Goal: Task Accomplishment & Management: Complete application form

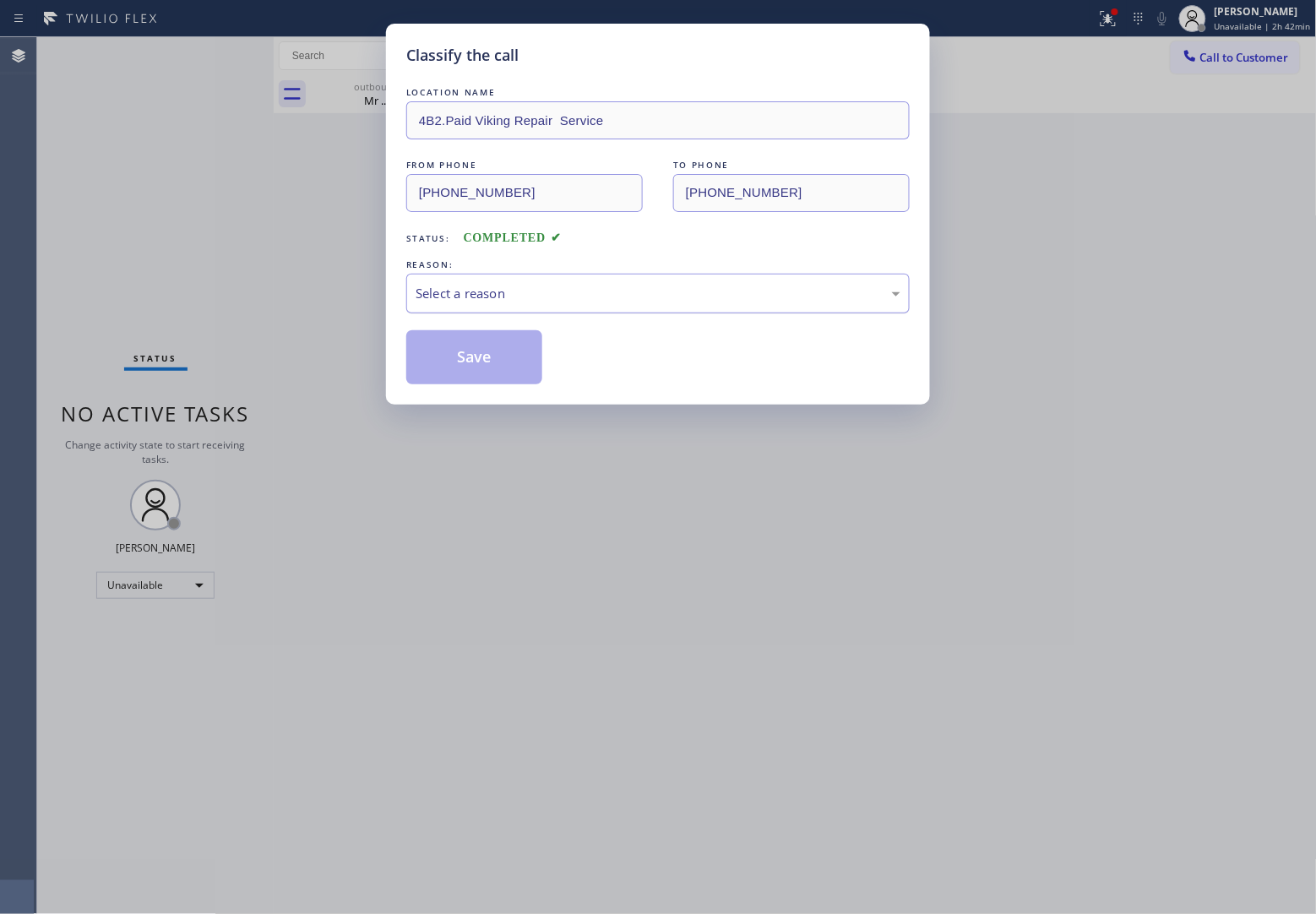
click at [568, 289] on div "Select a reason" at bounding box center [658, 293] width 484 height 20
click at [460, 355] on button "Save" at bounding box center [474, 357] width 136 height 54
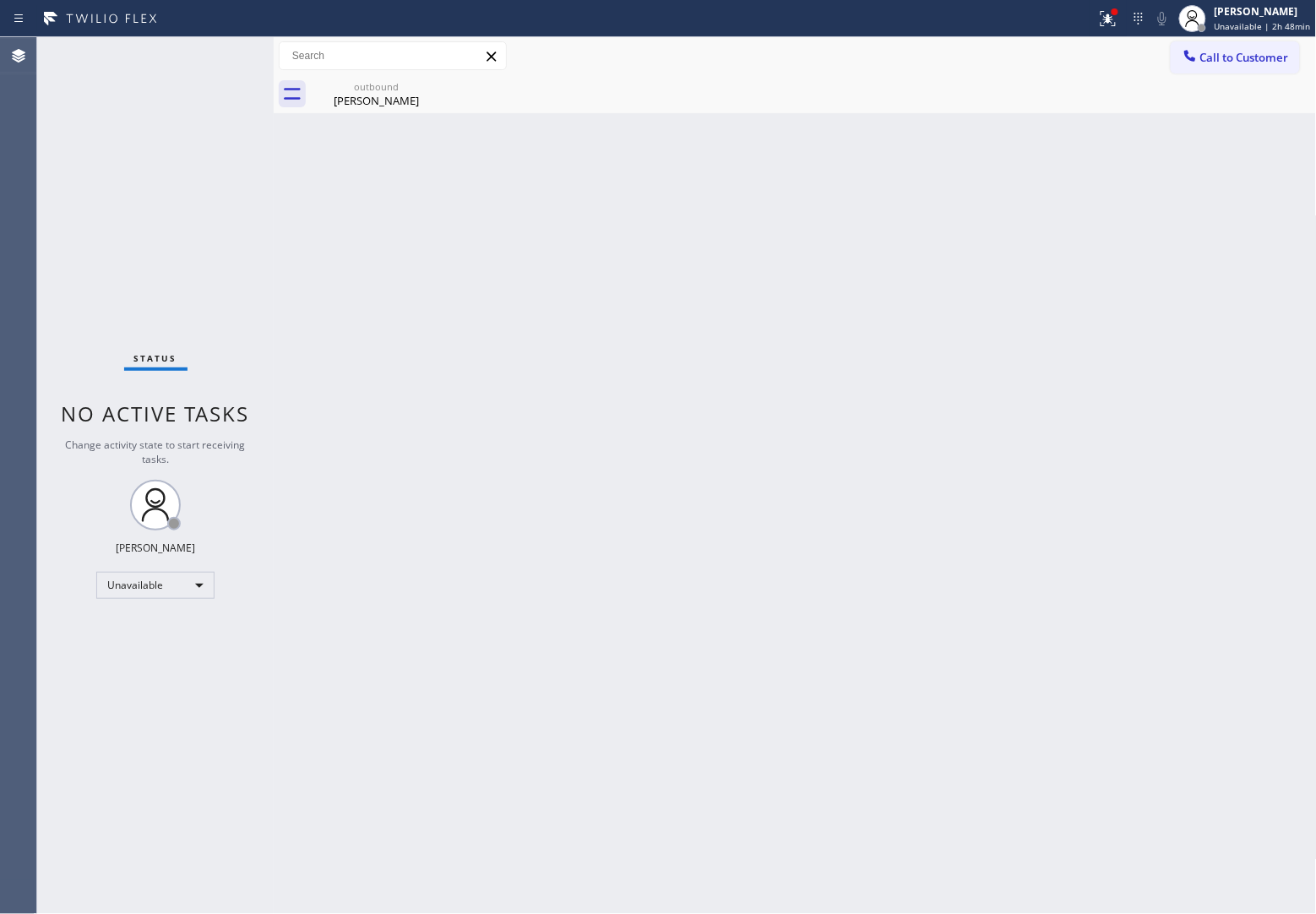
drag, startPoint x: 1215, startPoint y: 53, endPoint x: 1065, endPoint y: 123, distance: 165.5
click at [1214, 53] on span "Call to Customer" at bounding box center [1244, 57] width 88 height 15
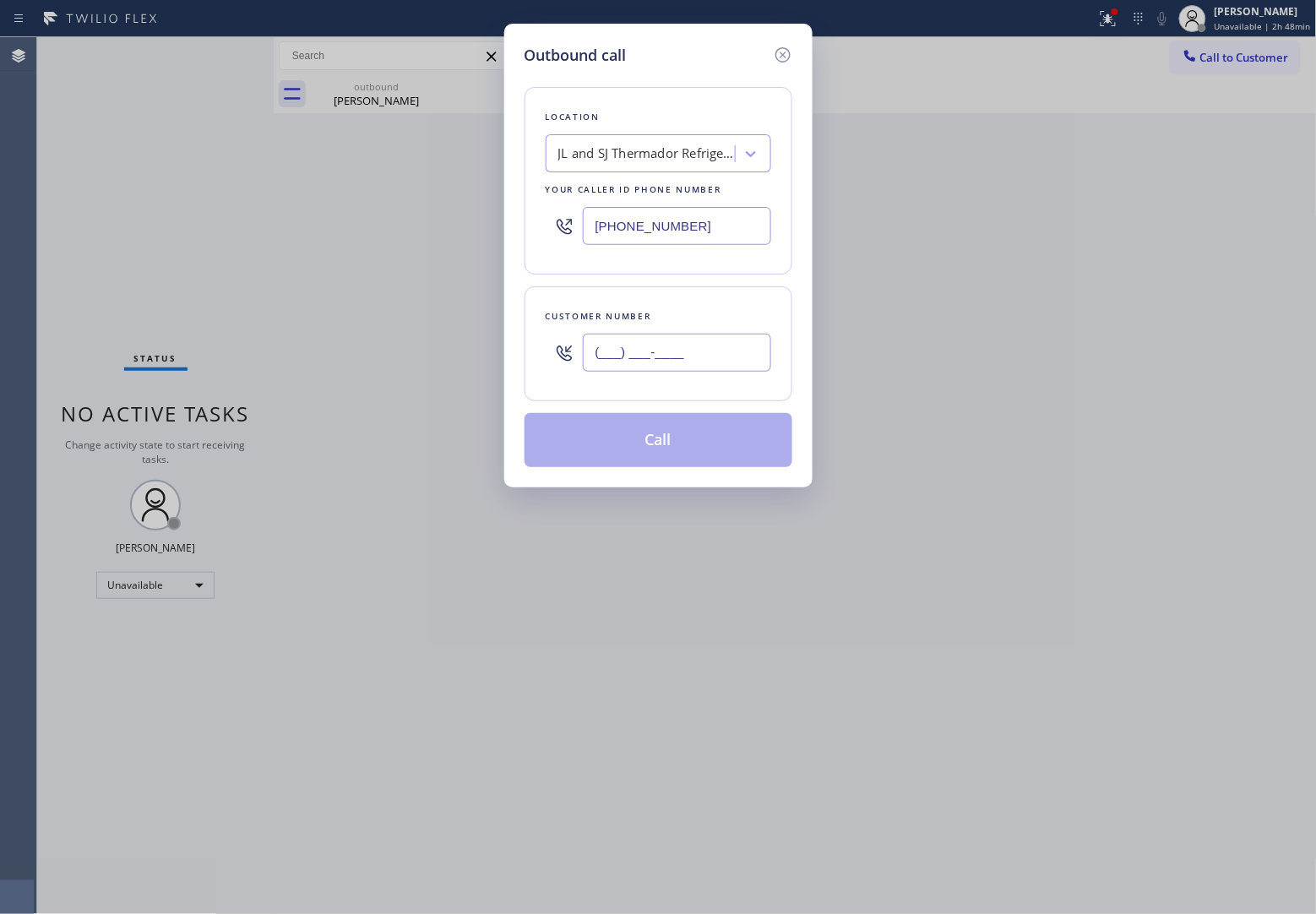
click at [643, 334] on input "(___) ___-____" at bounding box center [677, 352] width 189 height 38
paste input "407) 738-7901"
type input "[PHONE_NUMBER]"
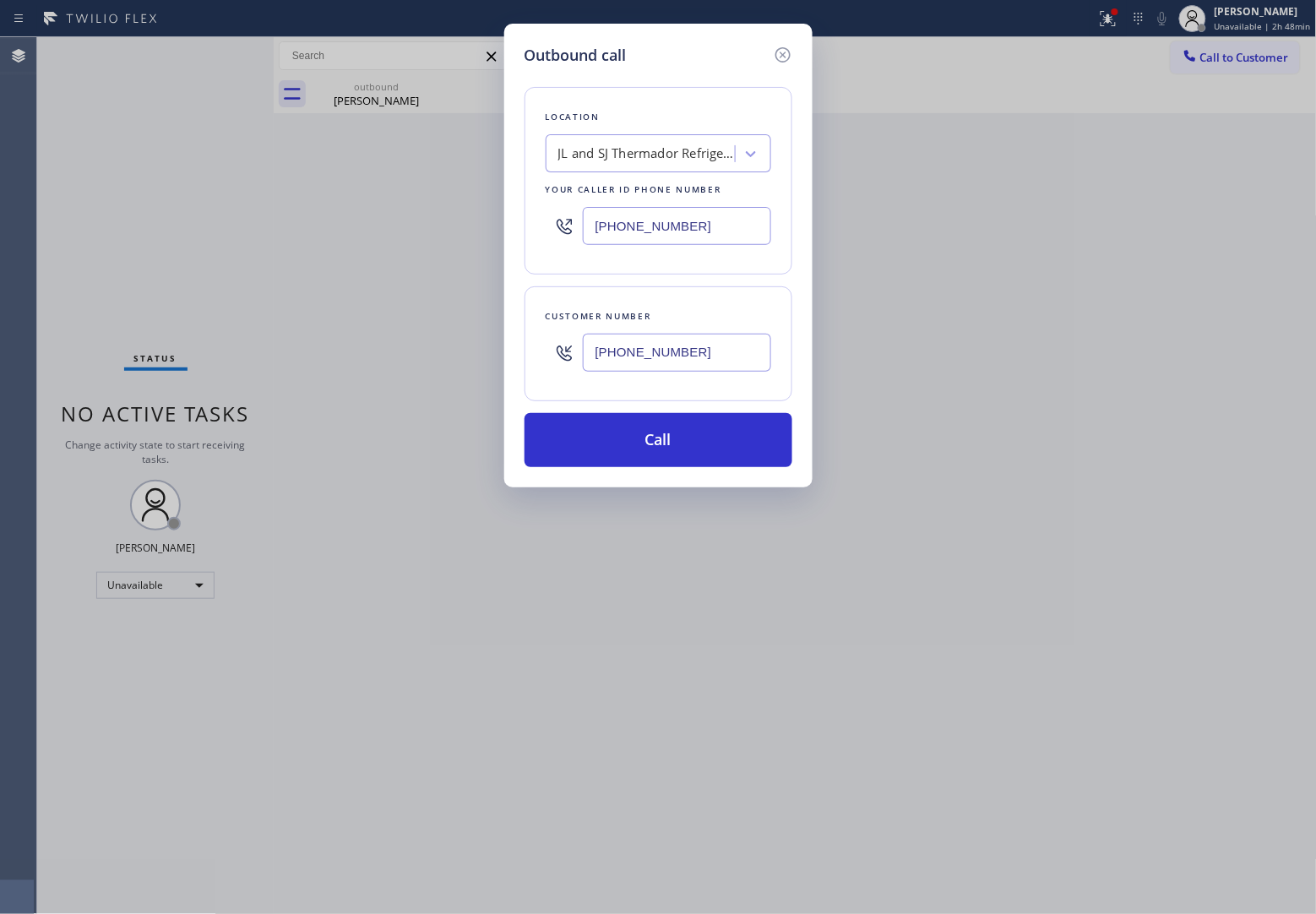
click at [627, 213] on input "[PHONE_NUMBER]" at bounding box center [677, 225] width 189 height 38
paste input "813) 328-6916"
type input "[PHONE_NUMBER]"
drag, startPoint x: 689, startPoint y: 458, endPoint x: 1055, endPoint y: 804, distance: 503.7
click at [687, 459] on button "Call" at bounding box center [658, 440] width 267 height 54
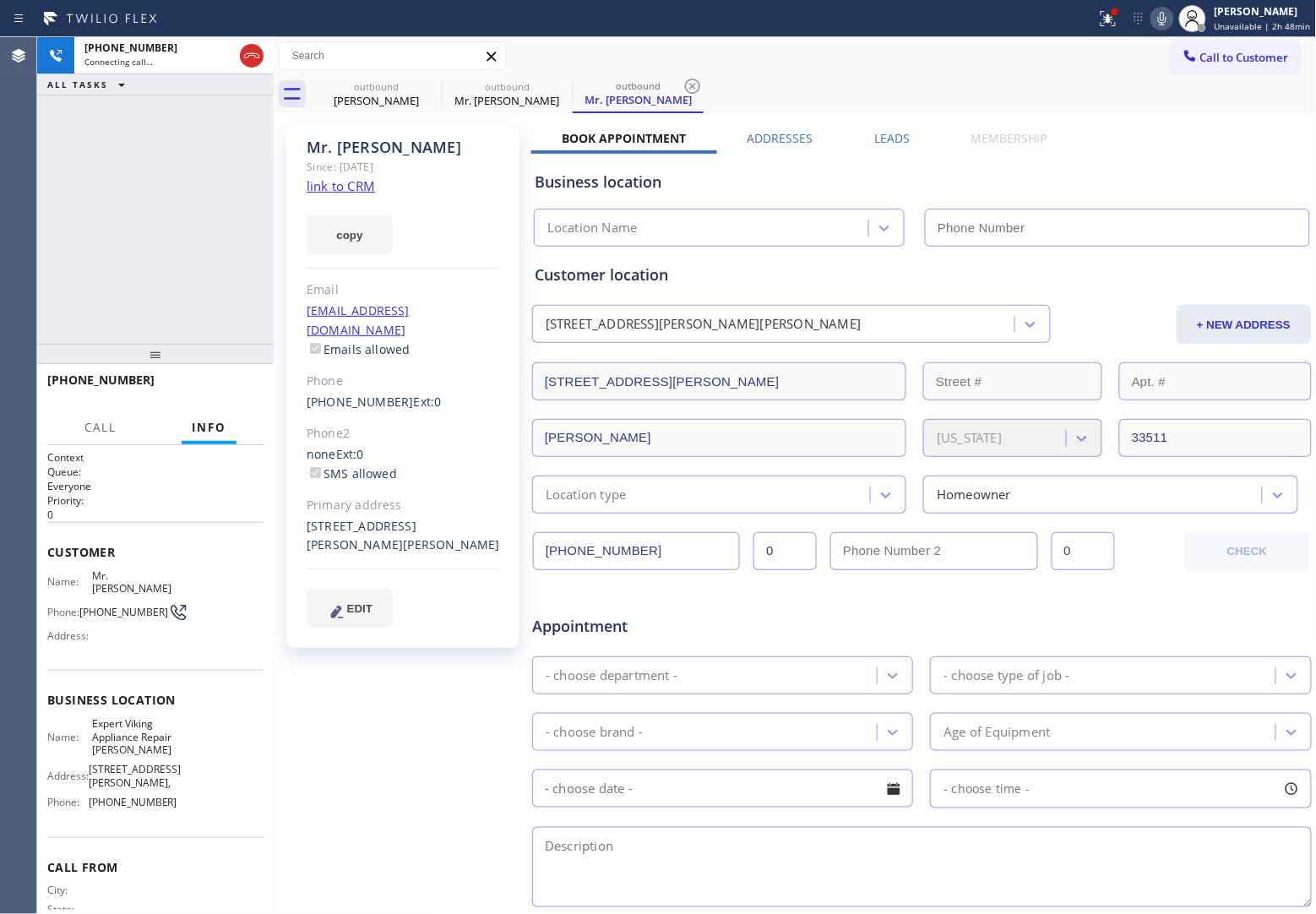
type input "[PHONE_NUMBER]"
click at [69, 162] on div "[PHONE_NUMBER] Connecting call… ALL TASKS ALL TASKS ACTIVE TASKS TASKS IN WRAP …" at bounding box center [155, 190] width 237 height 307
drag, startPoint x: 123, startPoint y: 608, endPoint x: 85, endPoint y: 590, distance: 42.0
click at [85, 605] on span "[PHONE_NUMBER]" at bounding box center [123, 611] width 88 height 13
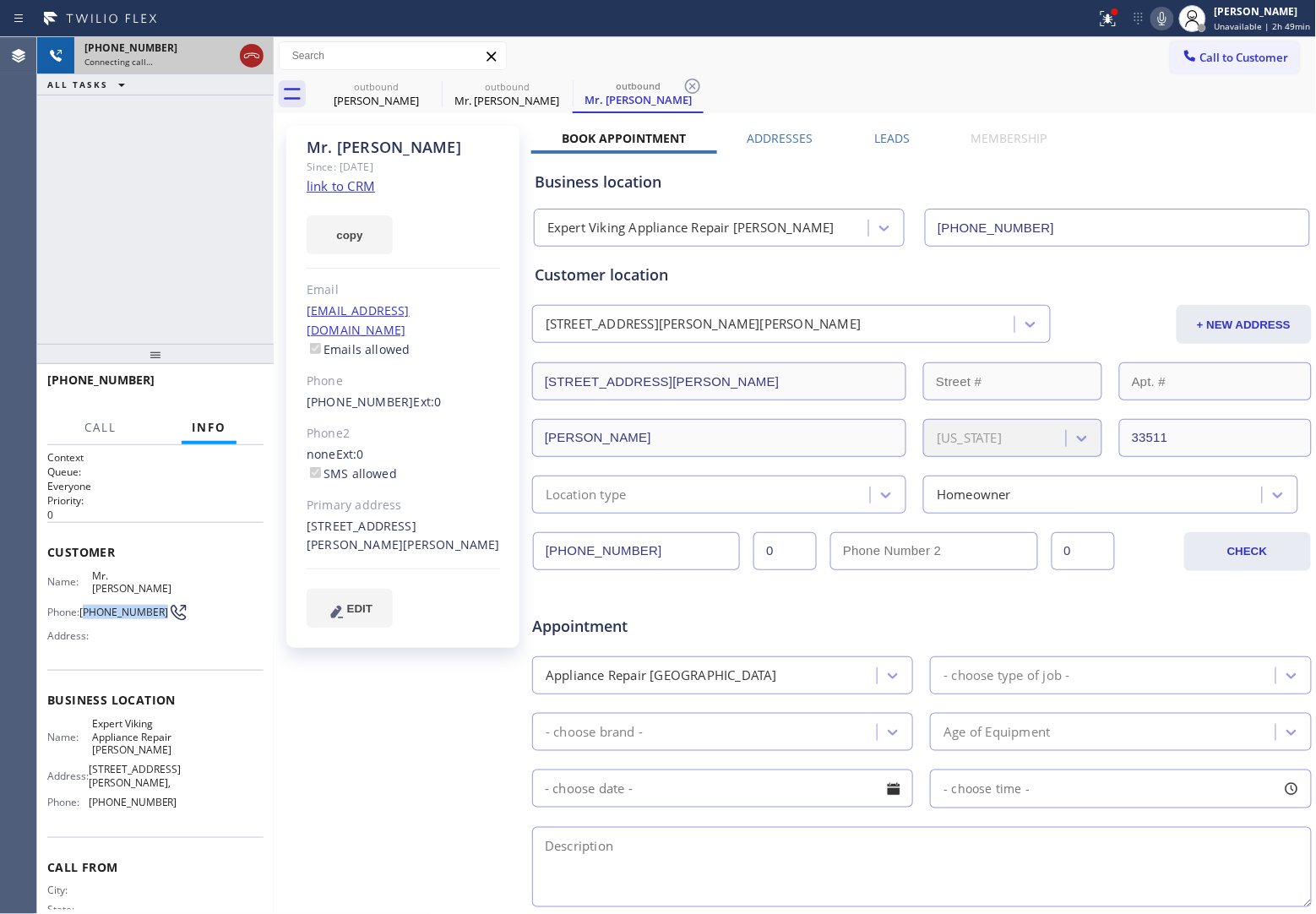
click at [254, 60] on icon at bounding box center [252, 56] width 21 height 21
drag, startPoint x: 1261, startPoint y: 55, endPoint x: 766, endPoint y: 351, distance: 576.8
click at [1259, 55] on span "Call to Customer" at bounding box center [1244, 57] width 88 height 15
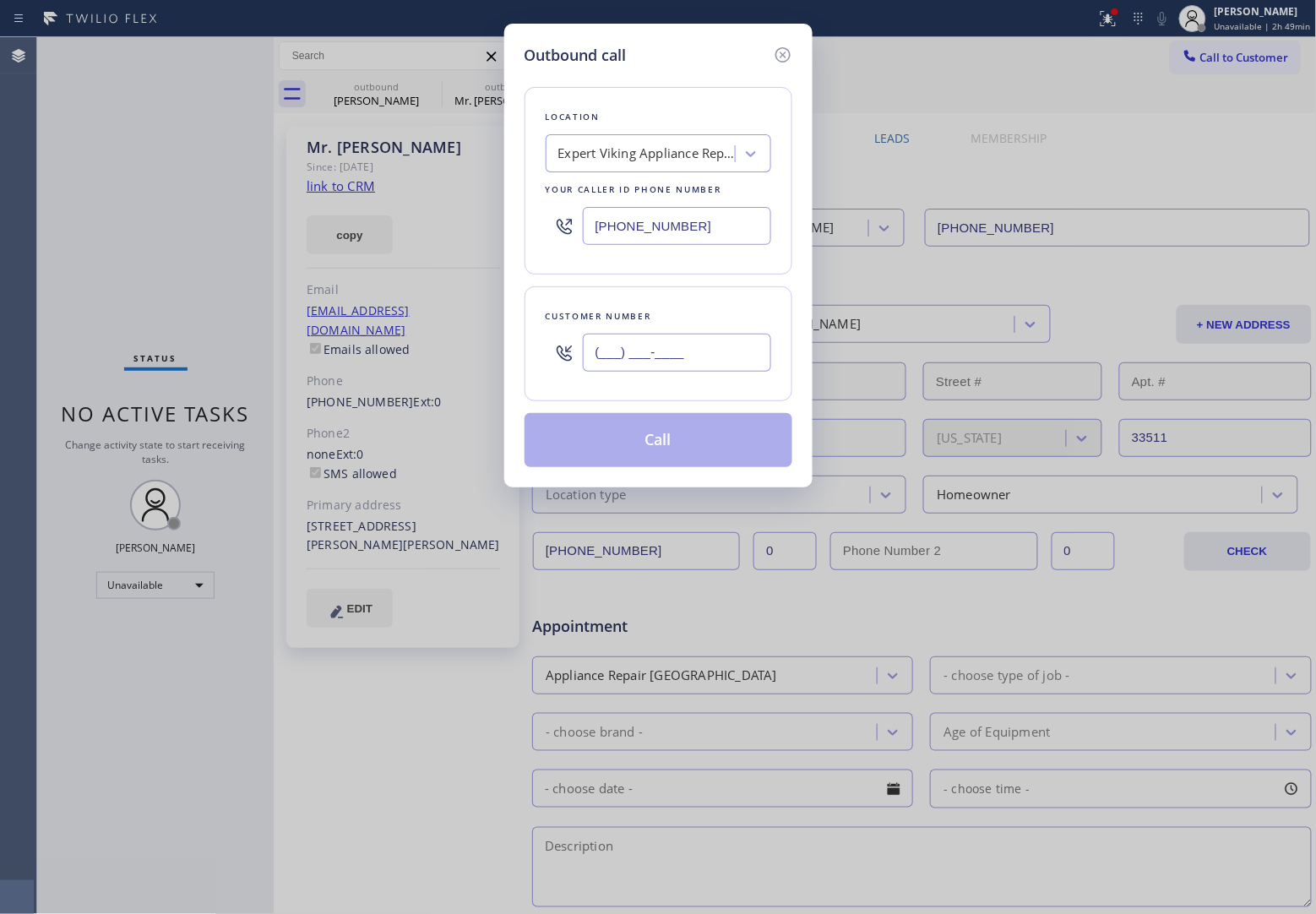
click at [694, 364] on input "(___) ___-____" at bounding box center [677, 352] width 189 height 38
paste input "407) 738-7901"
type input "[PHONE_NUMBER]"
click at [673, 444] on button "Call" at bounding box center [658, 440] width 267 height 54
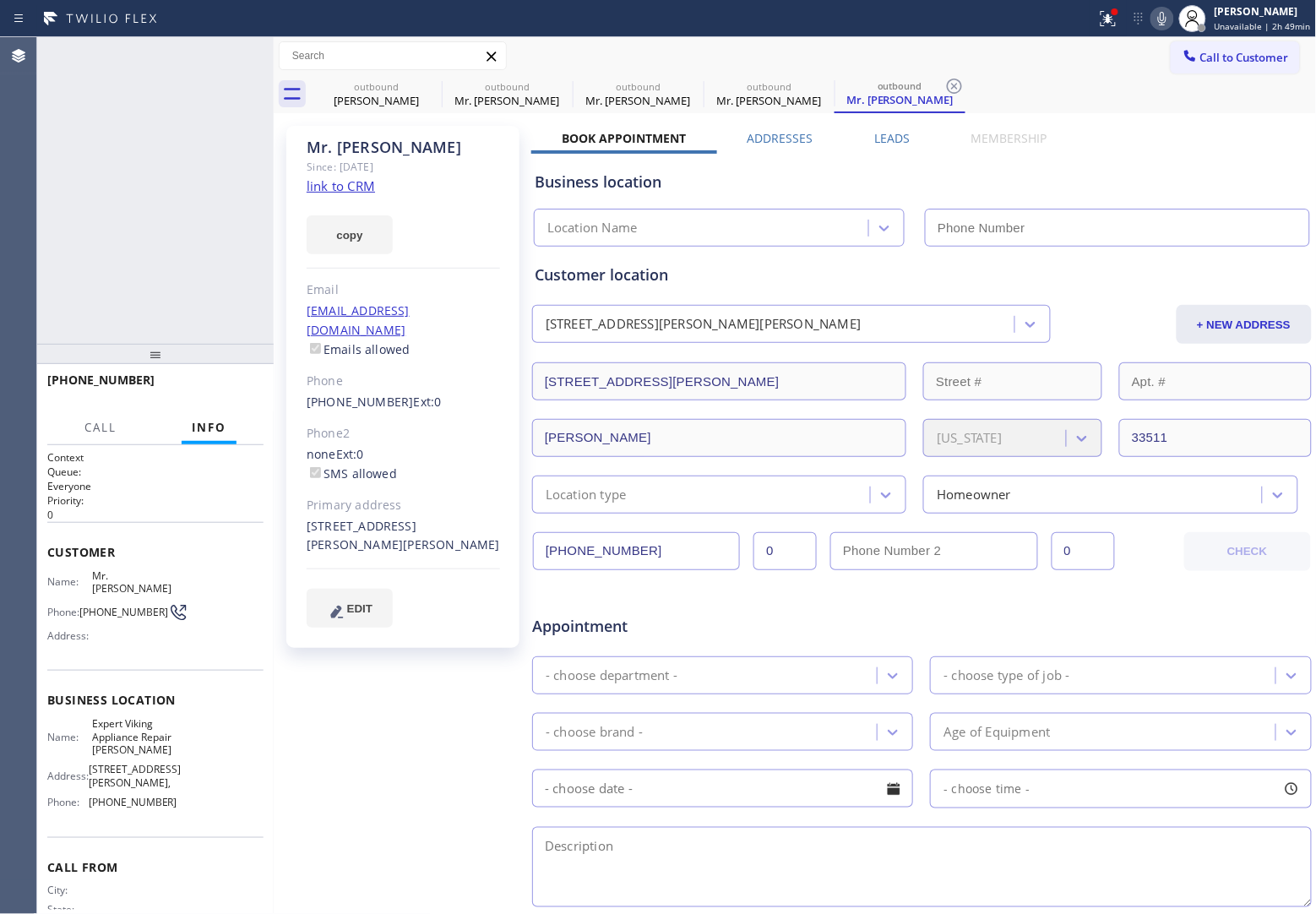
type input "[PHONE_NUMBER]"
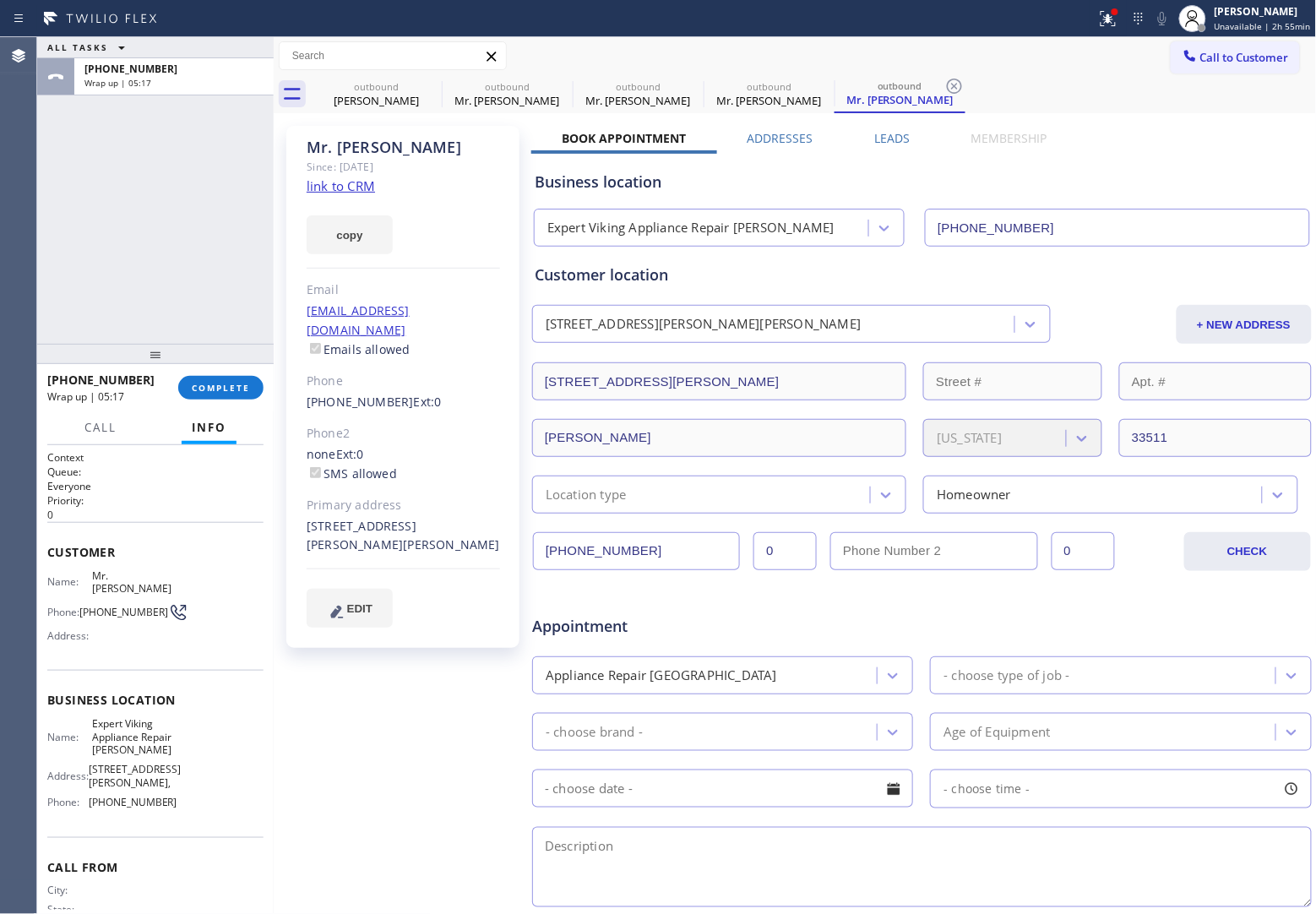
click at [1238, 72] on button "Call to Customer" at bounding box center [1235, 57] width 129 height 32
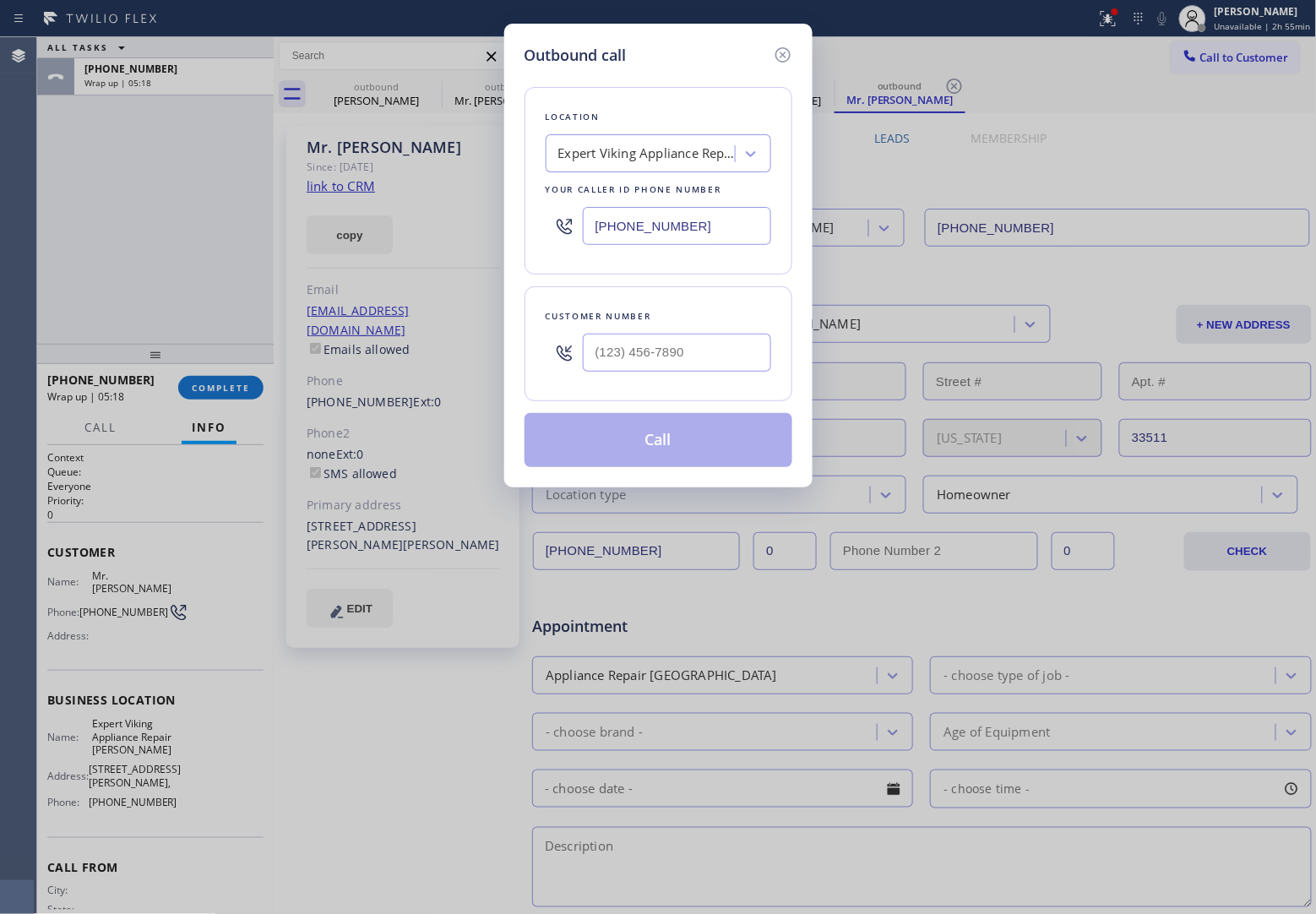
click at [706, 216] on input "[PHONE_NUMBER]" at bounding box center [677, 225] width 189 height 38
paste input "714) 844-0830"
type input "[PHONE_NUMBER]"
type input "(___) ___-____"
click at [627, 352] on input "(___) ___-____" at bounding box center [677, 352] width 189 height 38
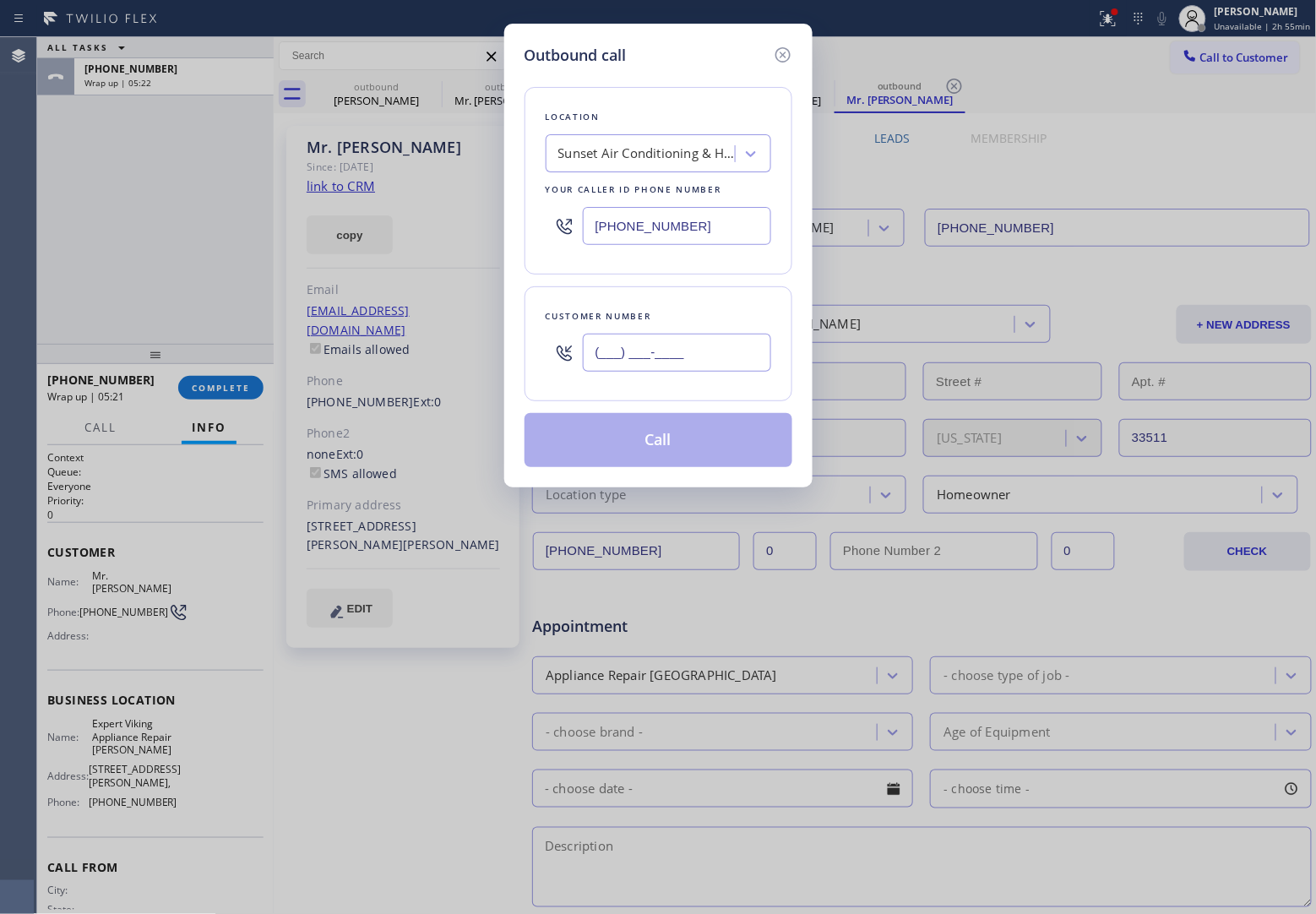
paste input "714) 696-3547"
type input "[PHONE_NUMBER]"
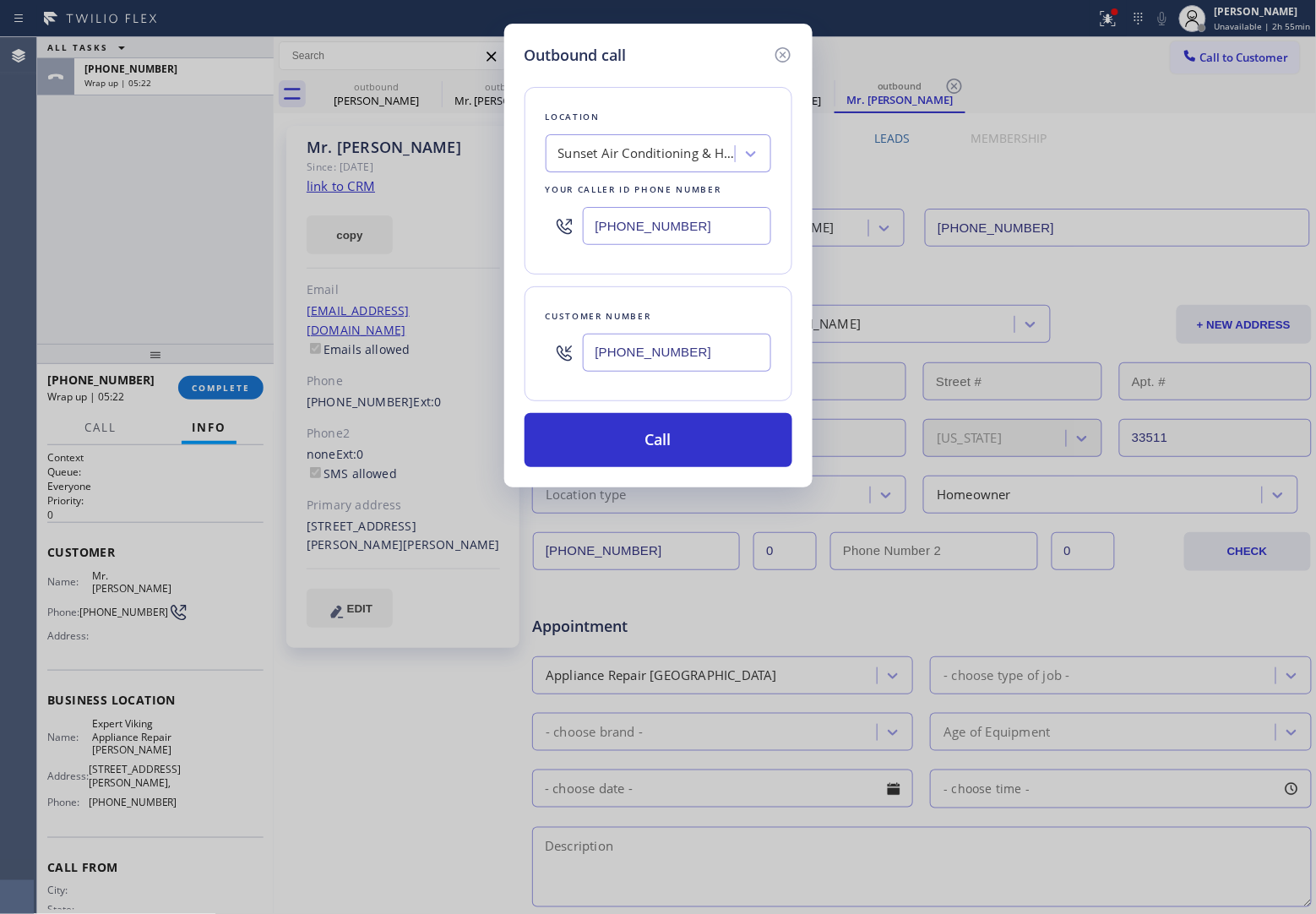
drag, startPoint x: 664, startPoint y: 445, endPoint x: 207, endPoint y: 0, distance: 637.9
click at [664, 445] on button "Call" at bounding box center [658, 440] width 267 height 54
click at [525, 413] on button "Call" at bounding box center [658, 440] width 267 height 54
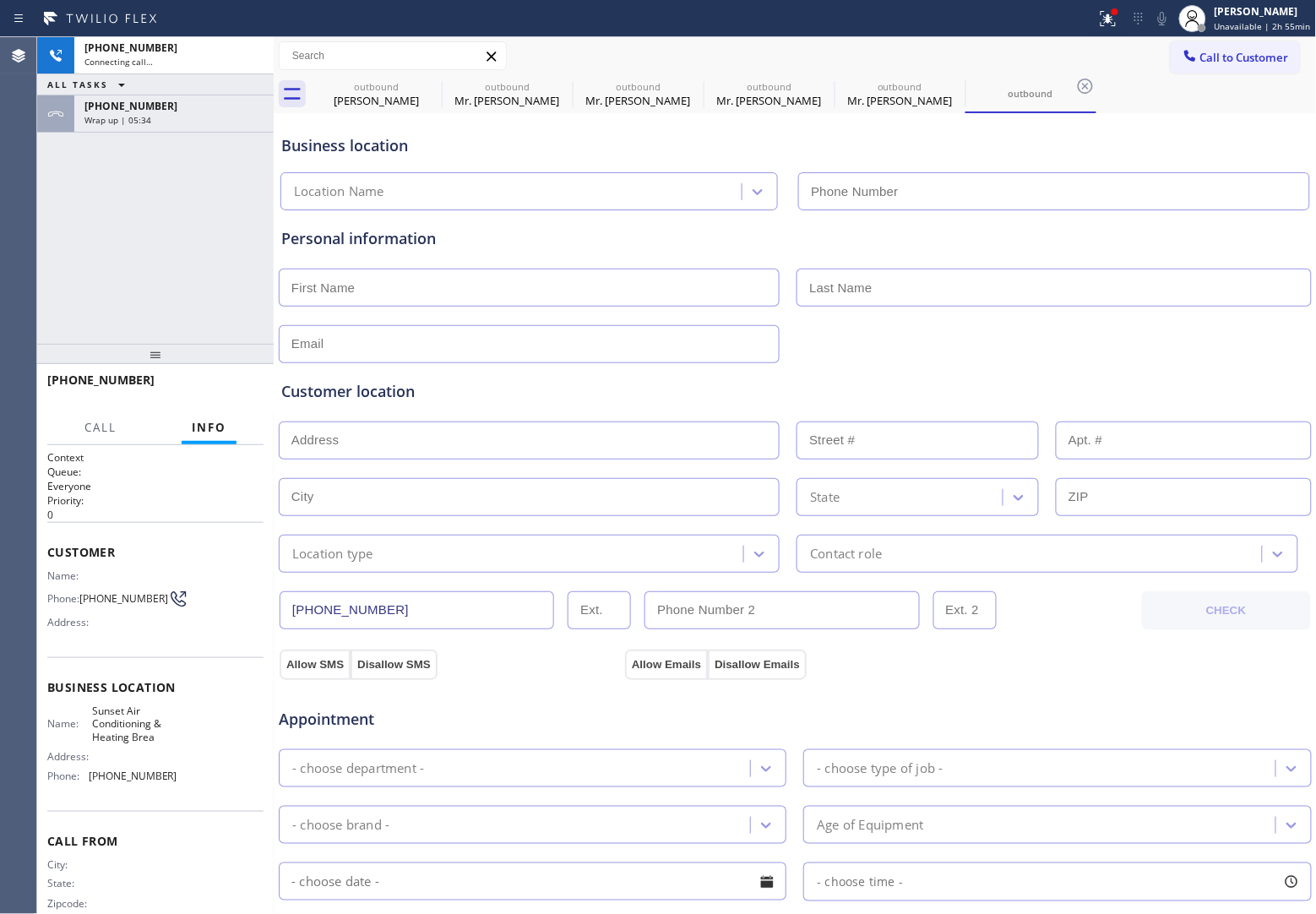
type input "[PHONE_NUMBER]"
click at [28, 173] on div "Agent Desktop" at bounding box center [18, 475] width 36 height 877
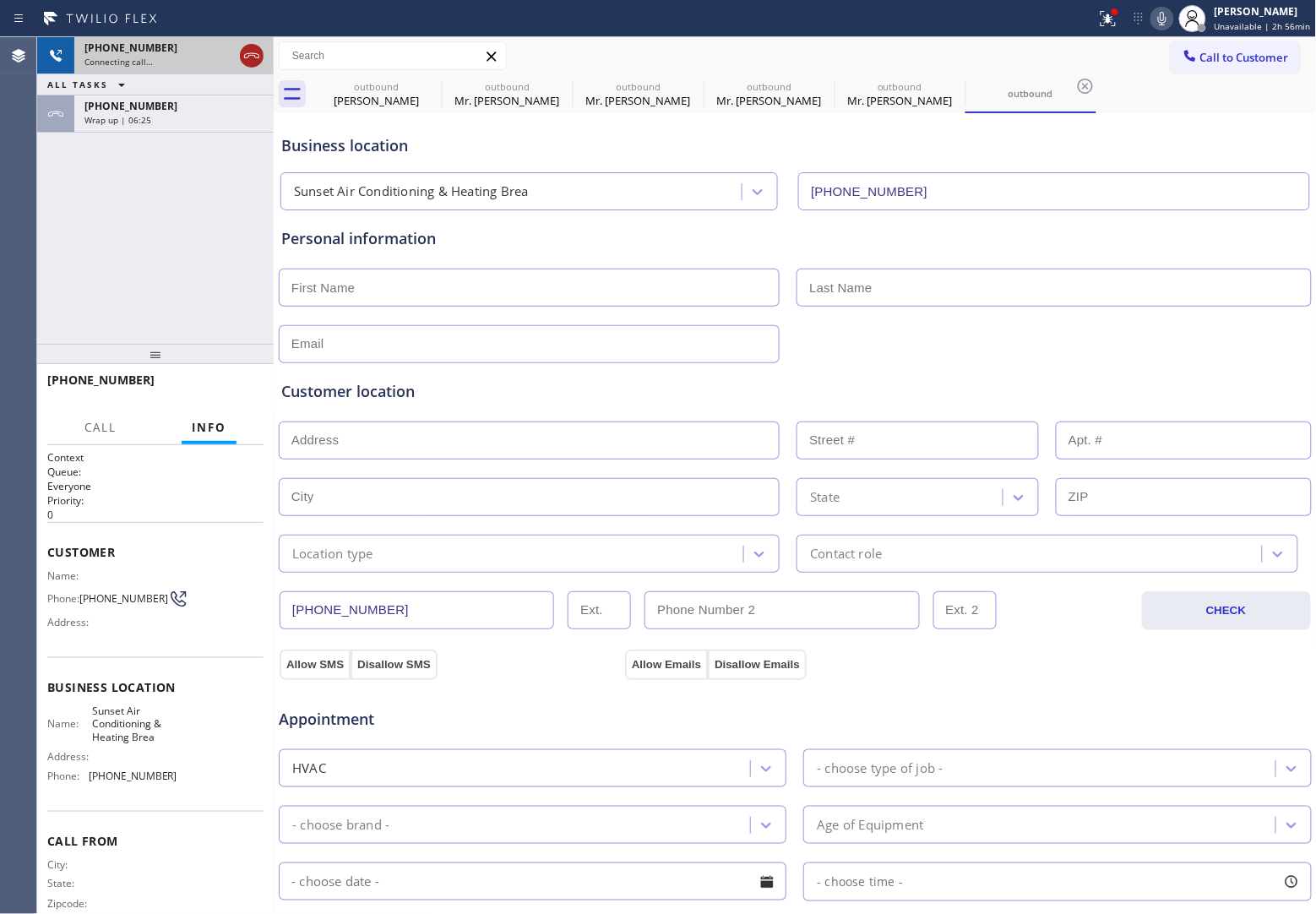
click at [252, 55] on icon at bounding box center [252, 56] width 15 height 5
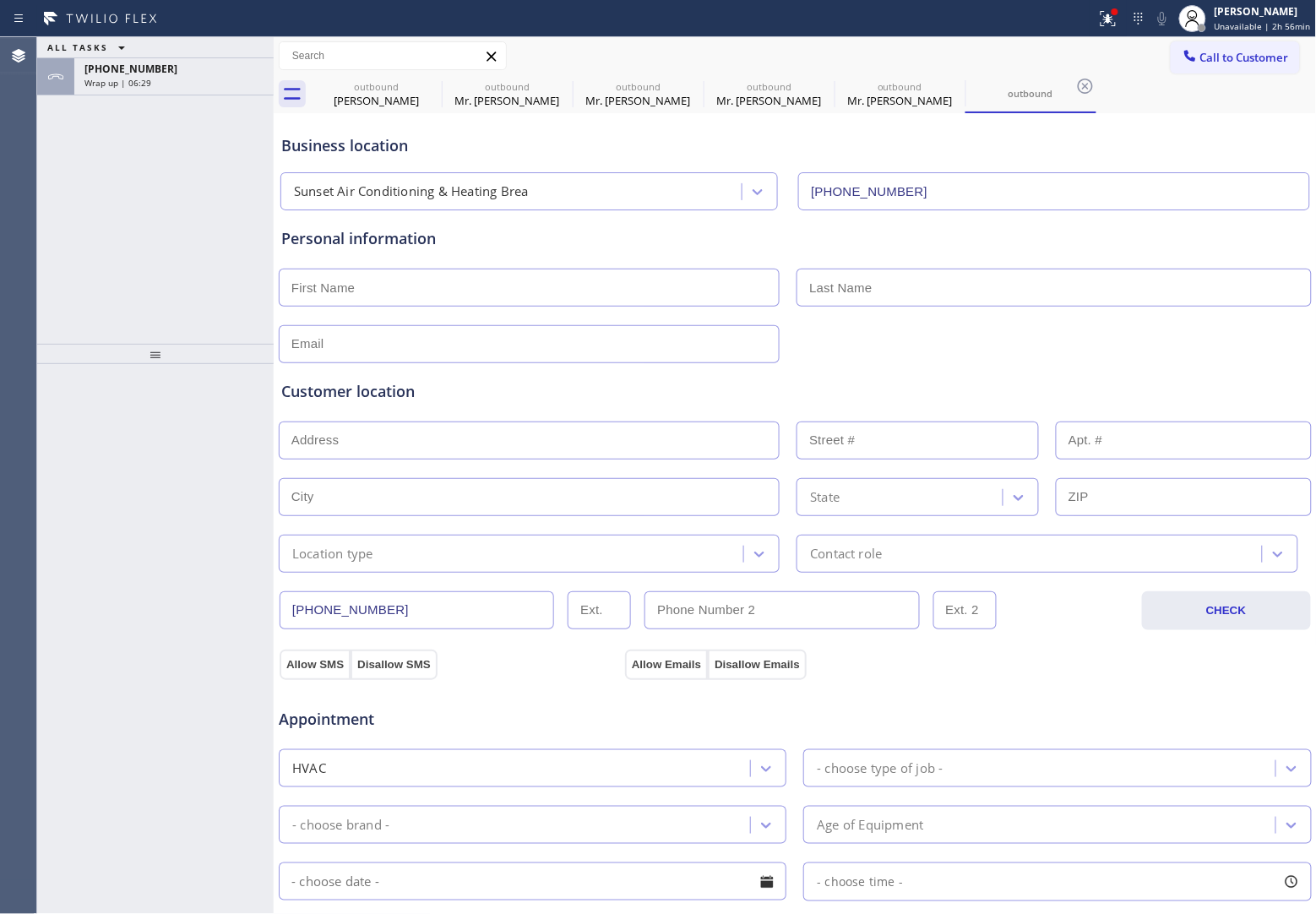
drag, startPoint x: 1229, startPoint y: 52, endPoint x: 652, endPoint y: 224, distance: 602.1
click at [1188, 65] on button "Call to Customer" at bounding box center [1235, 57] width 129 height 32
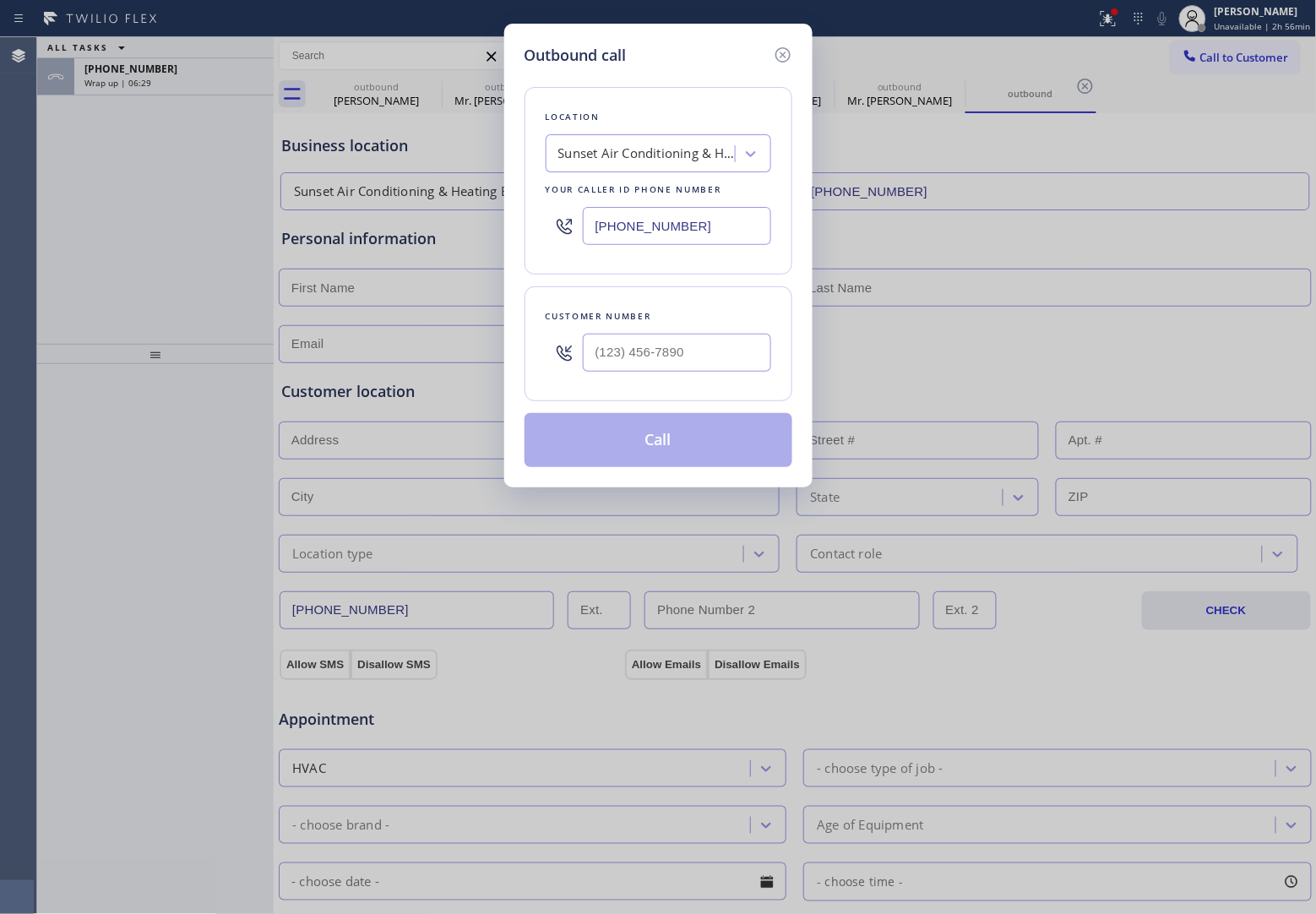
click at [659, 208] on input "[PHONE_NUMBER]" at bounding box center [677, 225] width 189 height 38
paste input "424) 358-3576"
type input "[PHONE_NUMBER]"
type input "(___) ___-____"
drag, startPoint x: 619, startPoint y: 359, endPoint x: 726, endPoint y: 390, distance: 111.4
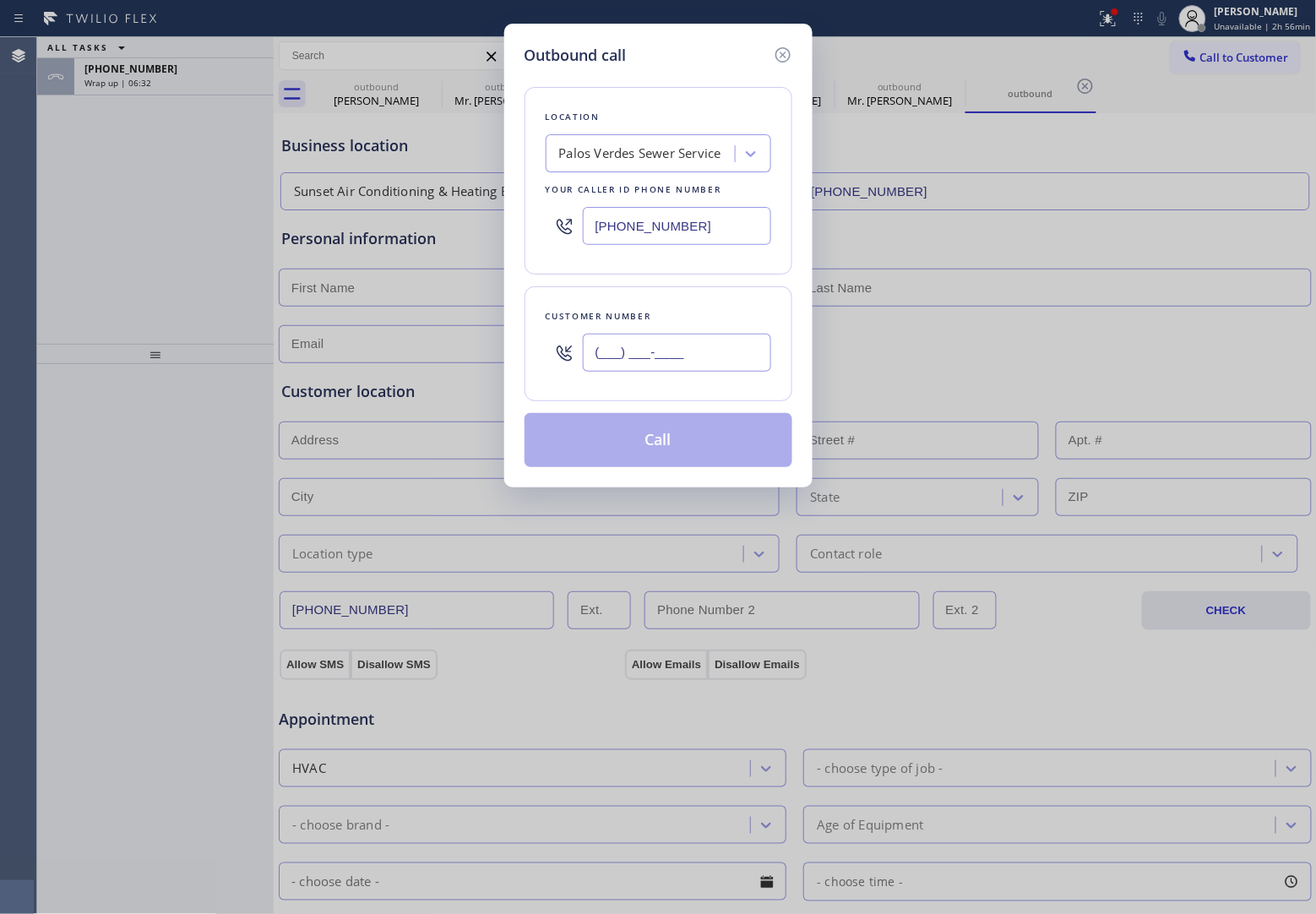
click at [619, 359] on input "(___) ___-____" at bounding box center [677, 352] width 189 height 38
paste input "774) 399-7365"
type input "[PHONE_NUMBER]"
click at [718, 446] on button "Call" at bounding box center [658, 440] width 267 height 54
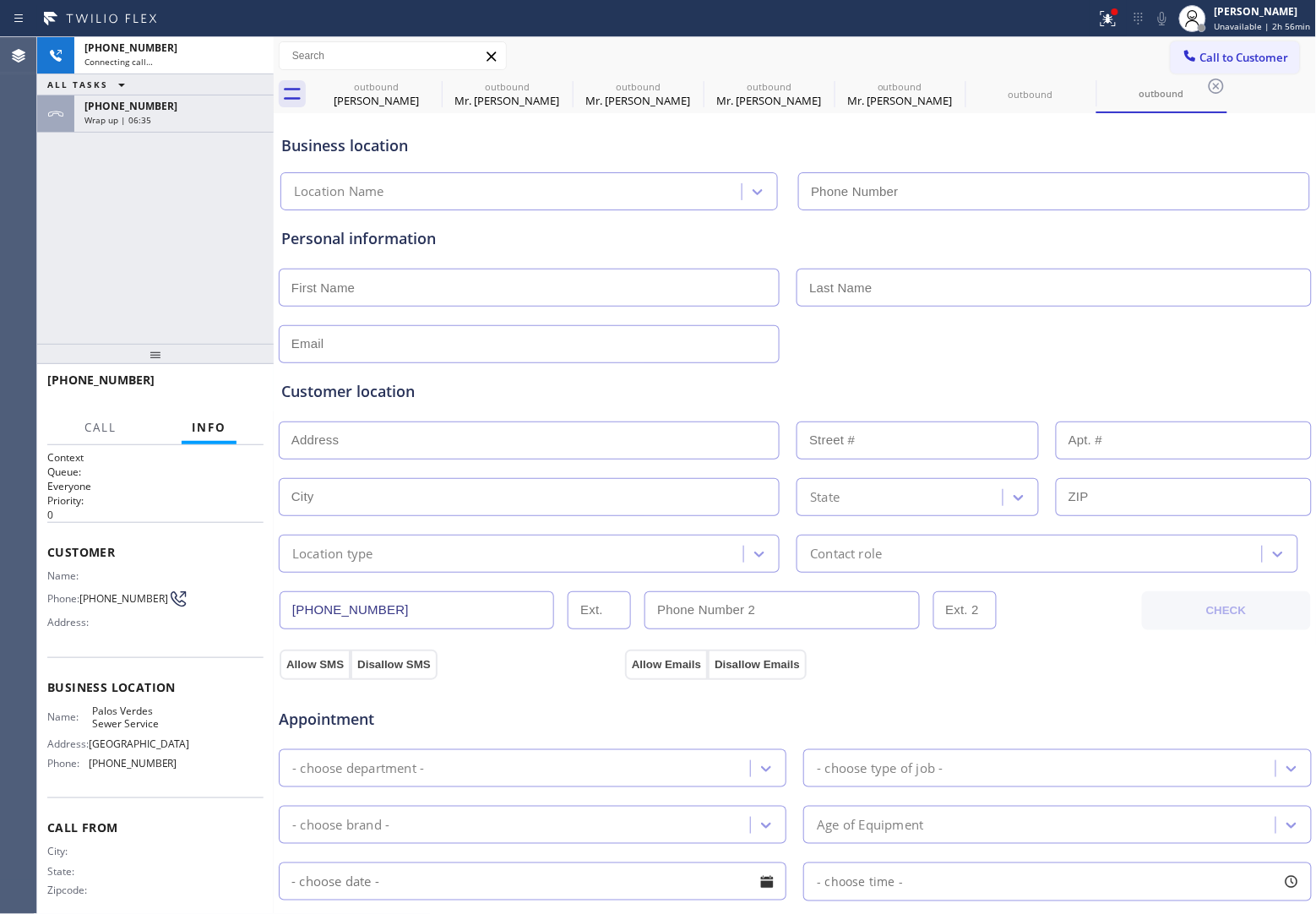
type input "[PHONE_NUMBER]"
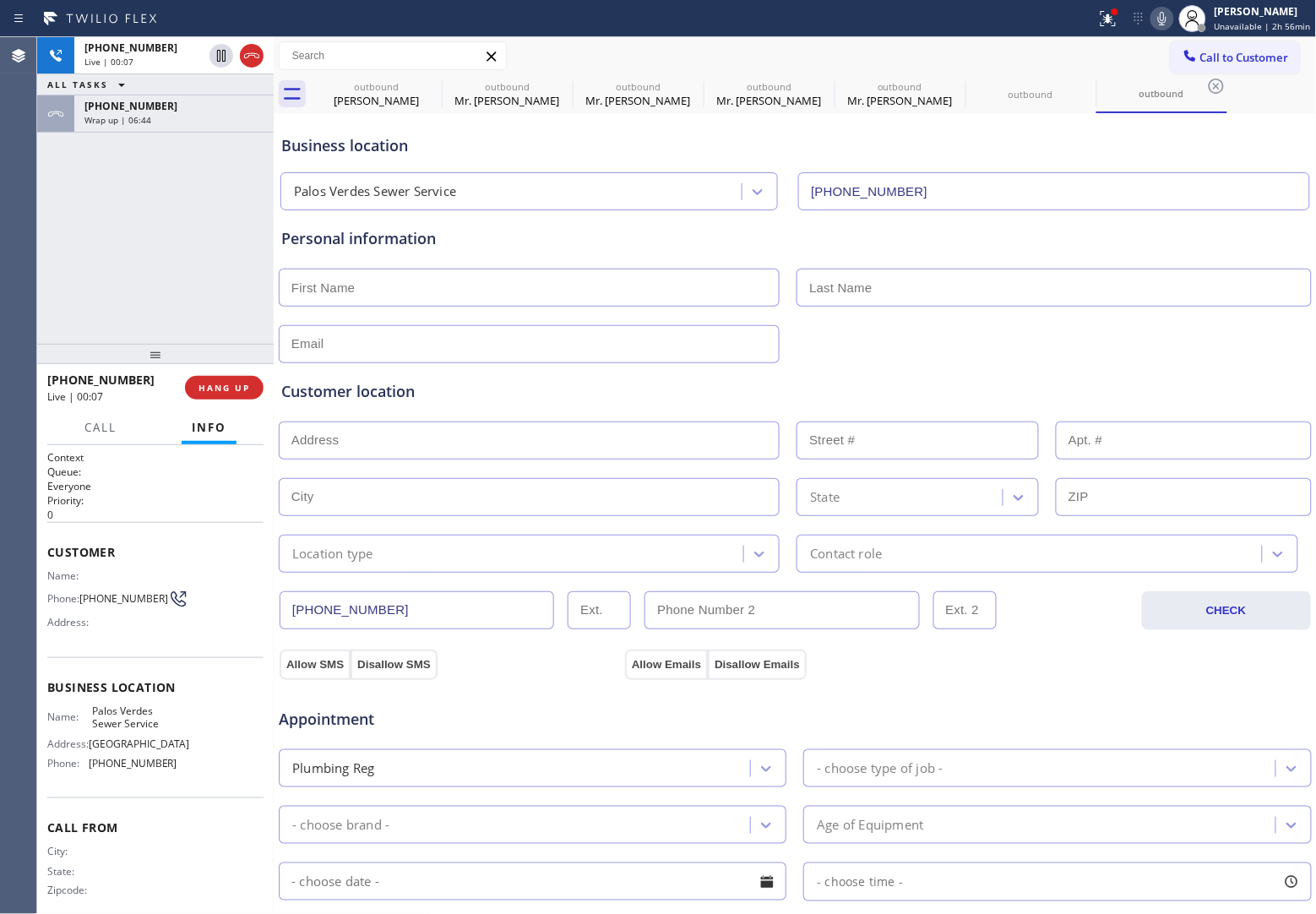
drag, startPoint x: 34, startPoint y: 275, endPoint x: 111, endPoint y: 213, distance: 98.9
click at [35, 275] on div "Agent Desktop" at bounding box center [18, 475] width 36 height 877
click at [250, 55] on icon at bounding box center [252, 56] width 21 height 21
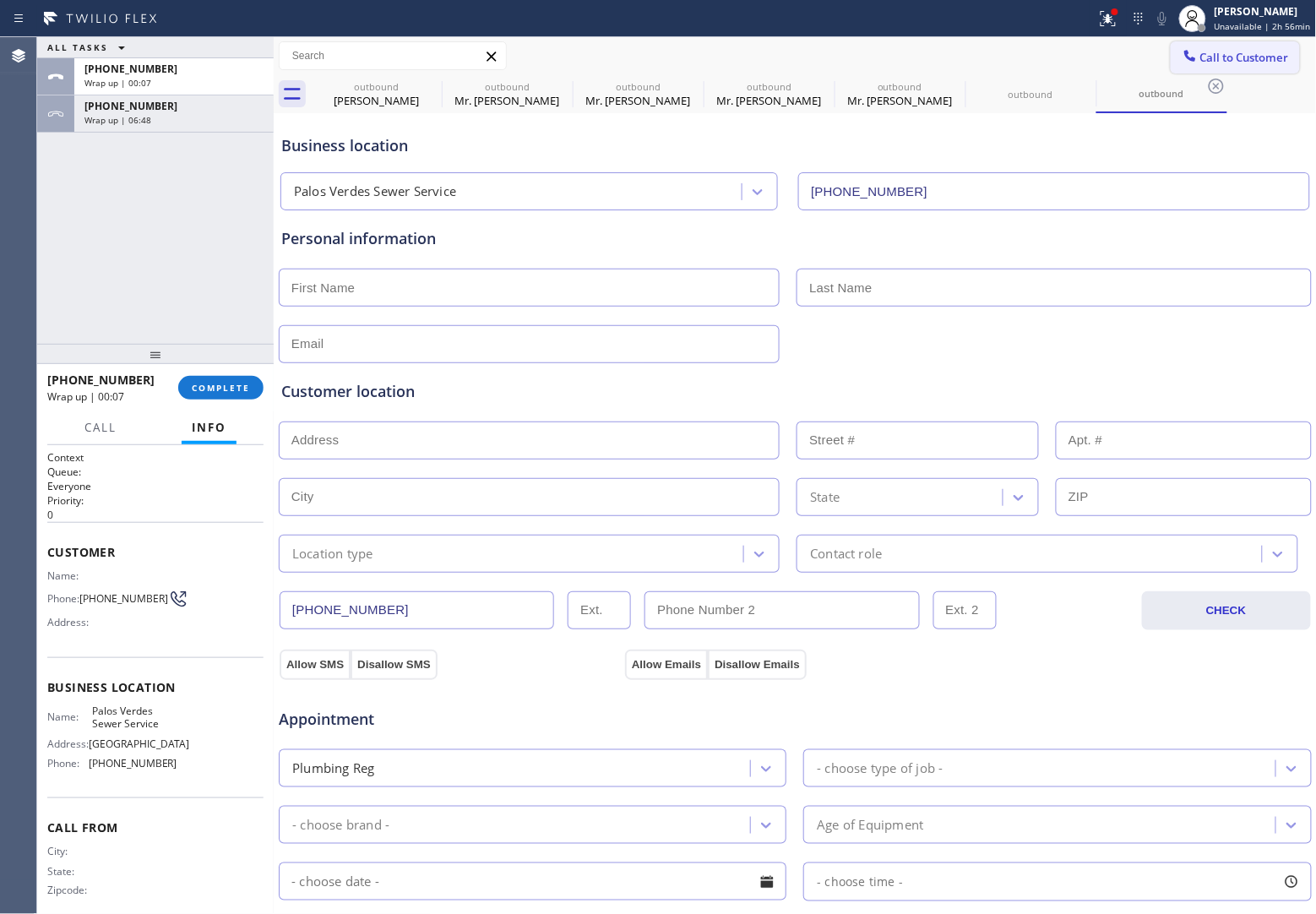
drag, startPoint x: 1209, startPoint y: 59, endPoint x: 1065, endPoint y: 133, distance: 161.9
click at [1209, 63] on span "Call to Customer" at bounding box center [1244, 57] width 88 height 15
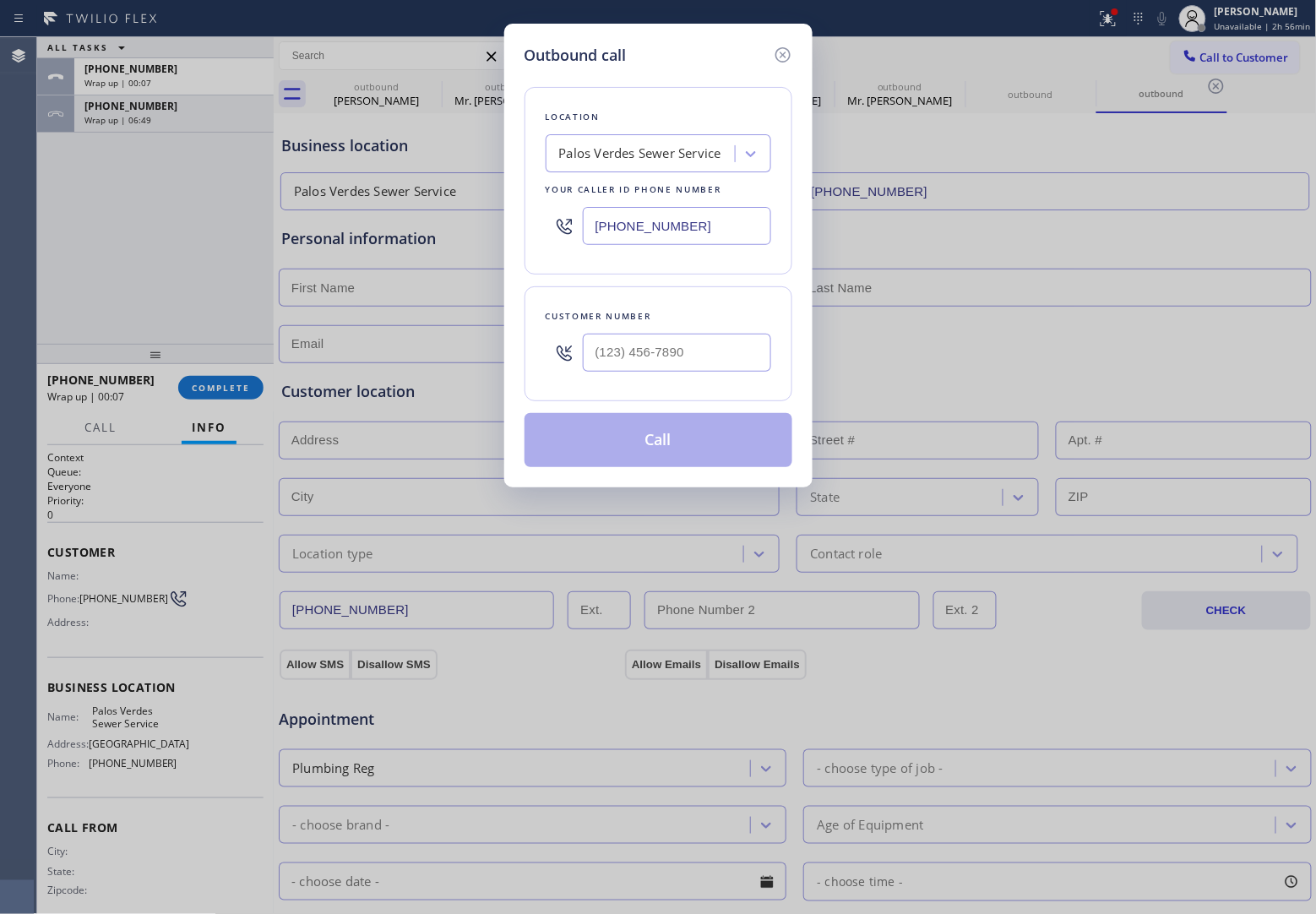
click at [654, 374] on div at bounding box center [677, 352] width 189 height 55
click at [655, 362] on input "(___) ___-____" at bounding box center [677, 352] width 189 height 38
paste input "714) 696-3547"
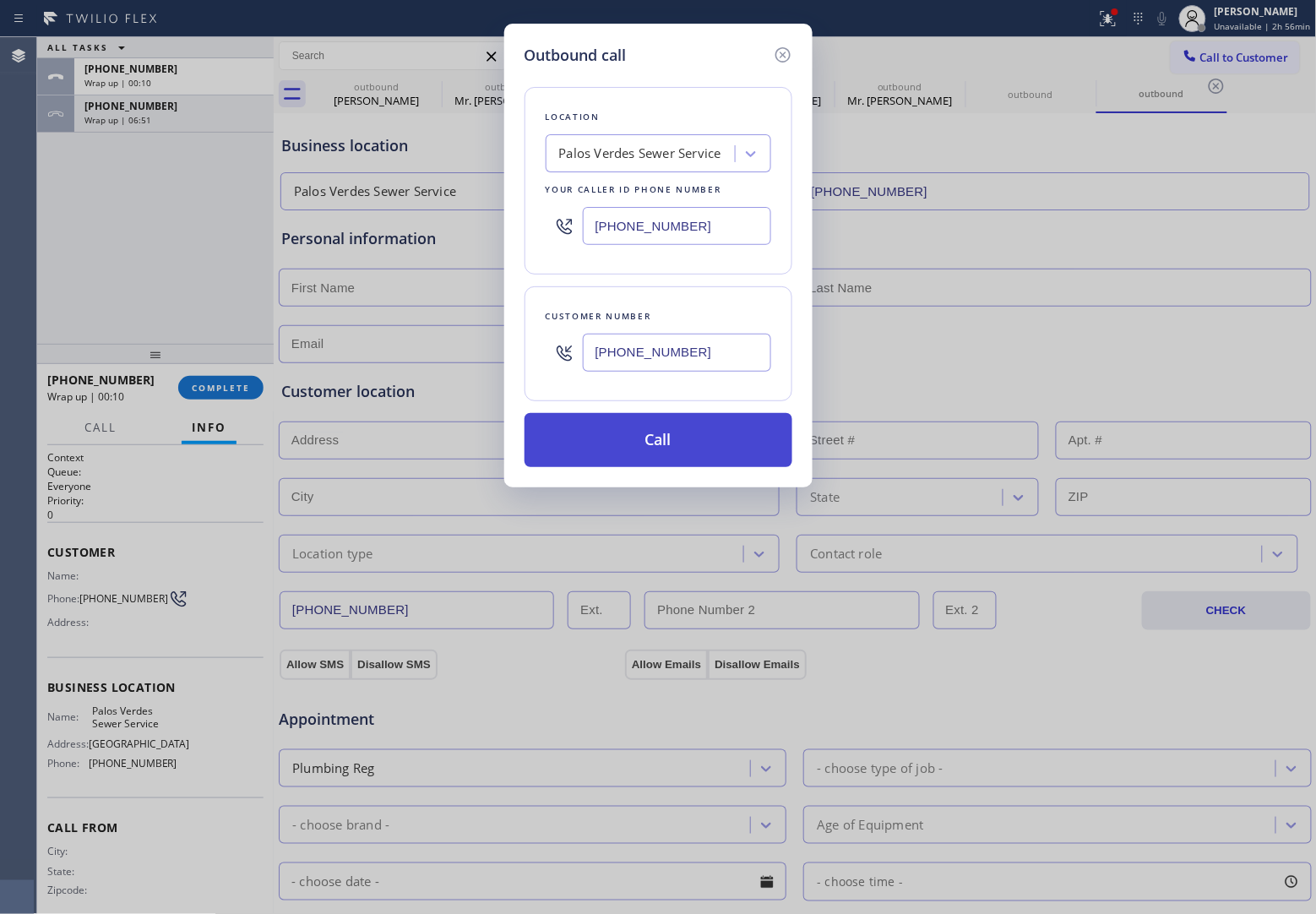
type input "[PHONE_NUMBER]"
click at [676, 448] on button "Call" at bounding box center [658, 440] width 267 height 54
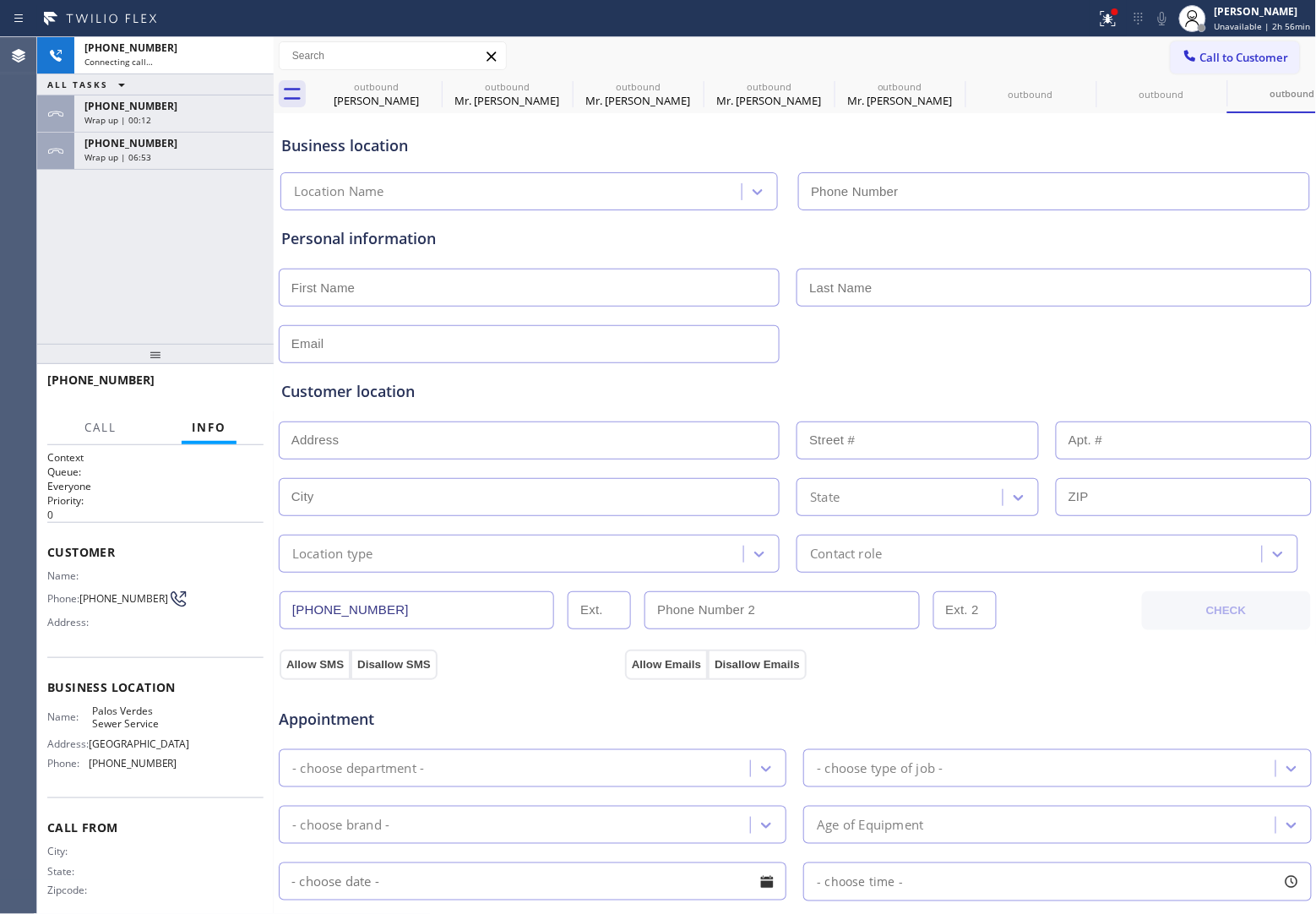
type input "[PHONE_NUMBER]"
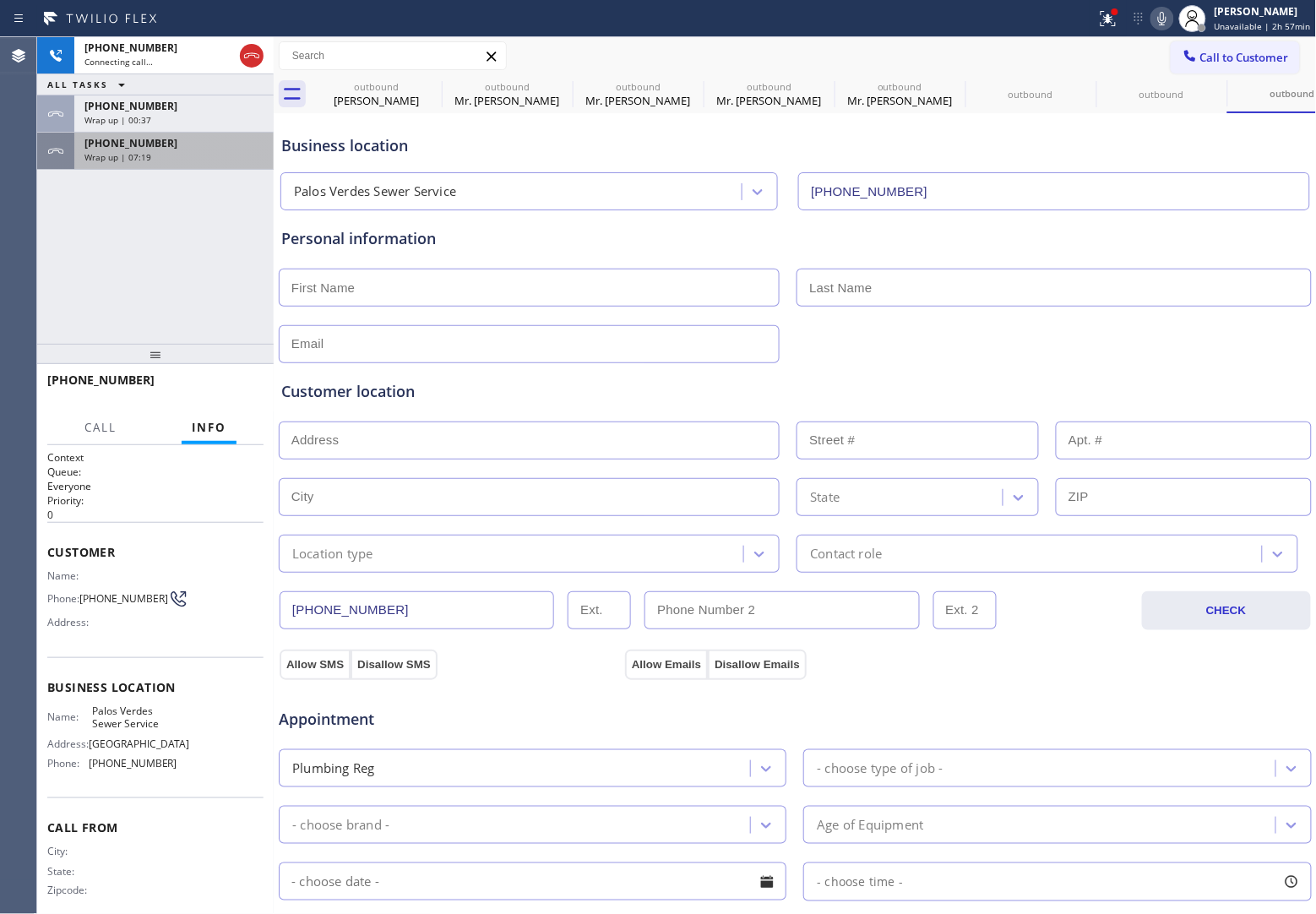
click at [193, 134] on div "[PHONE_NUMBER] Wrap up | 07:19" at bounding box center [171, 151] width 193 height 37
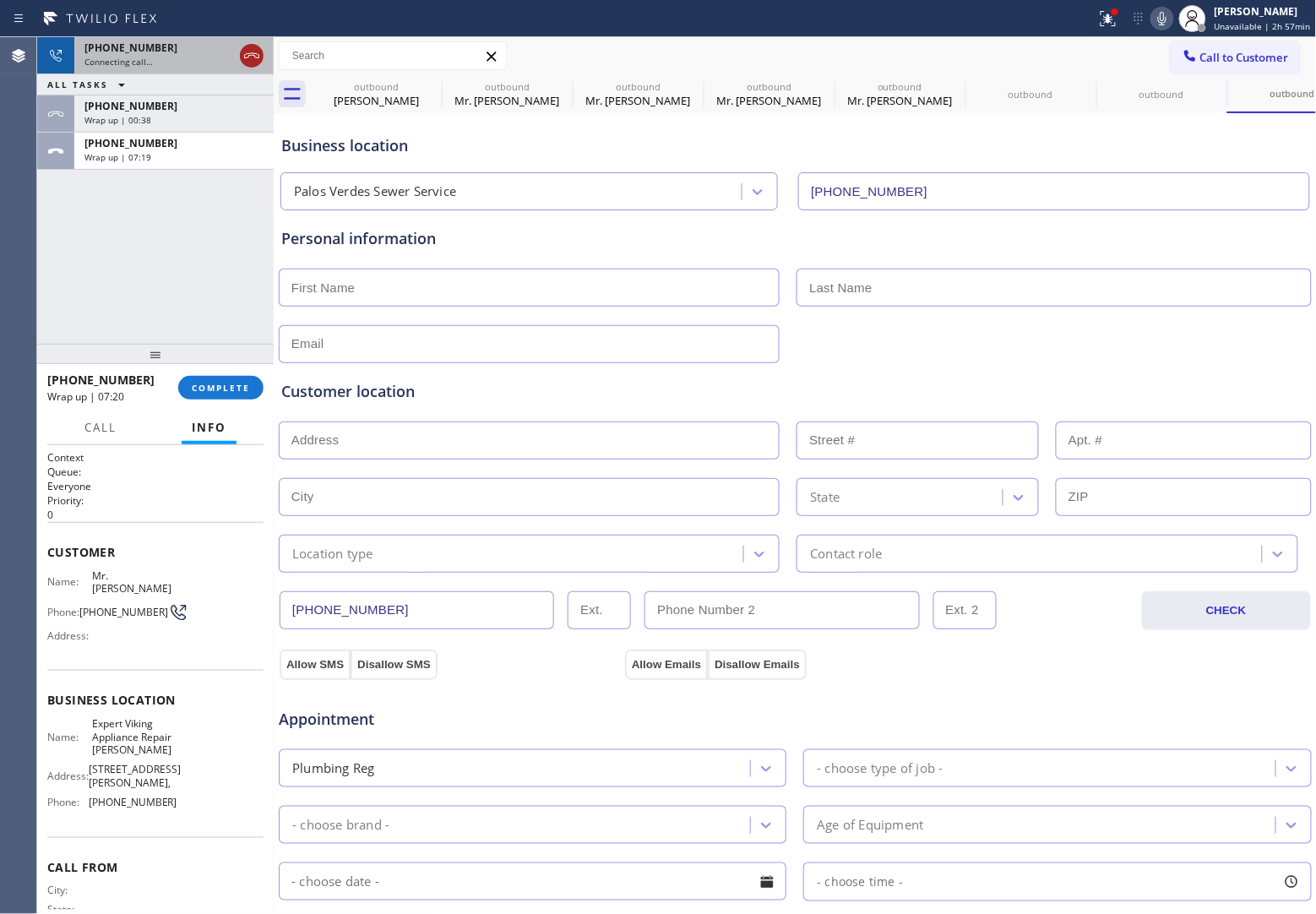
click at [255, 45] on icon at bounding box center [252, 56] width 21 height 21
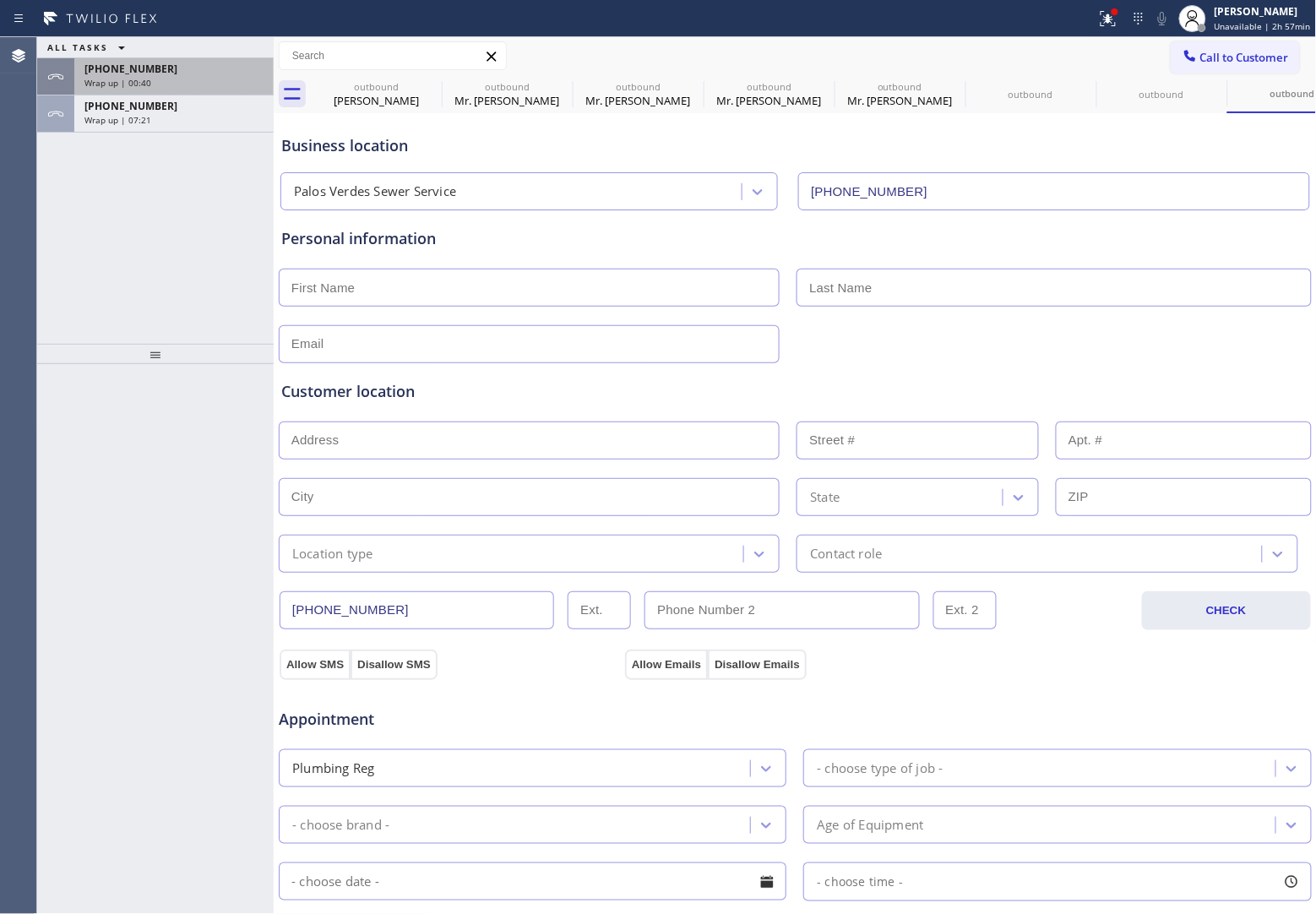
click at [147, 90] on div "[PHONE_NUMBER] Wrap up | 00:40" at bounding box center [171, 76] width 193 height 37
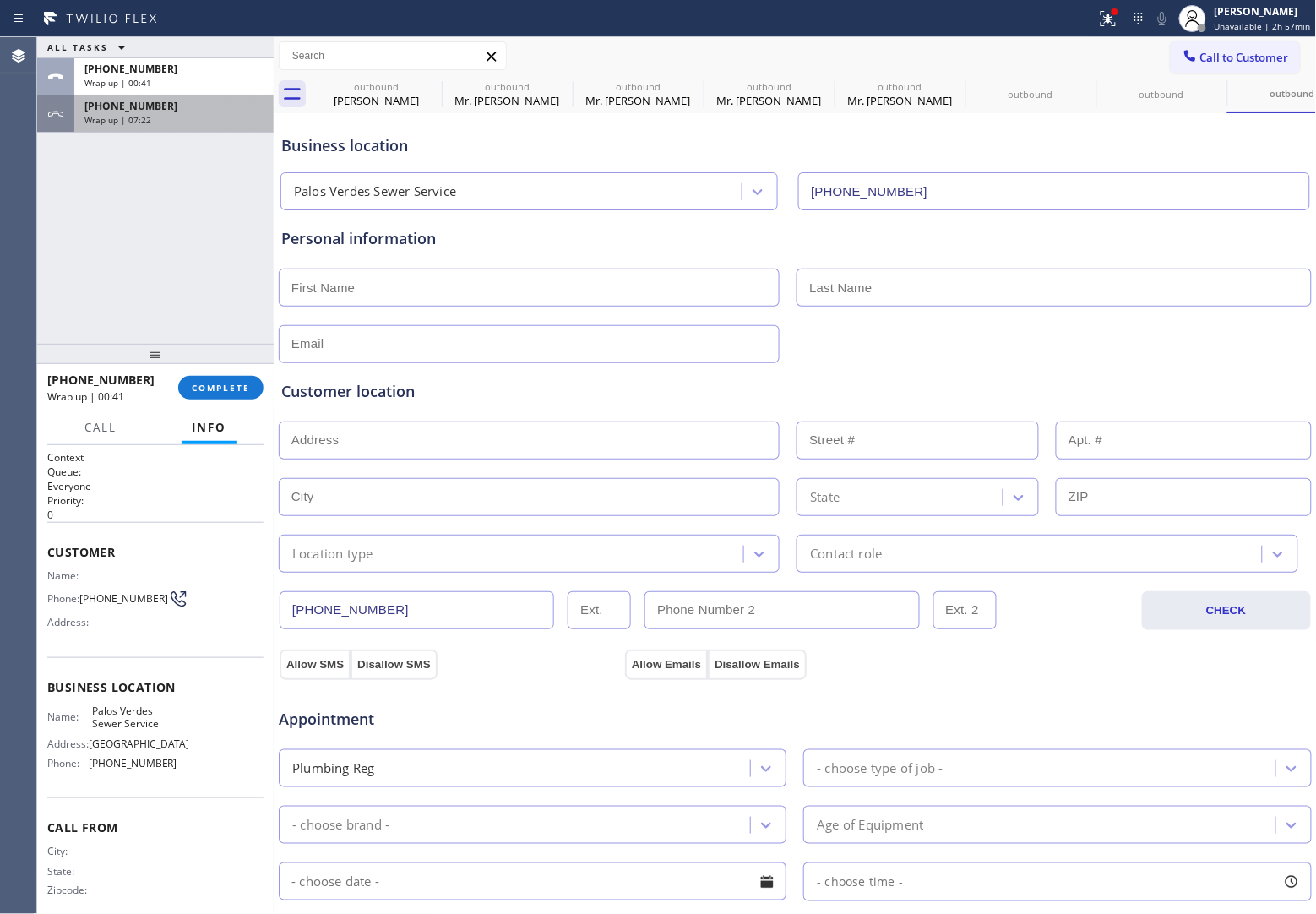
click at [157, 119] on div "Wrap up | 07:22" at bounding box center [174, 120] width 179 height 12
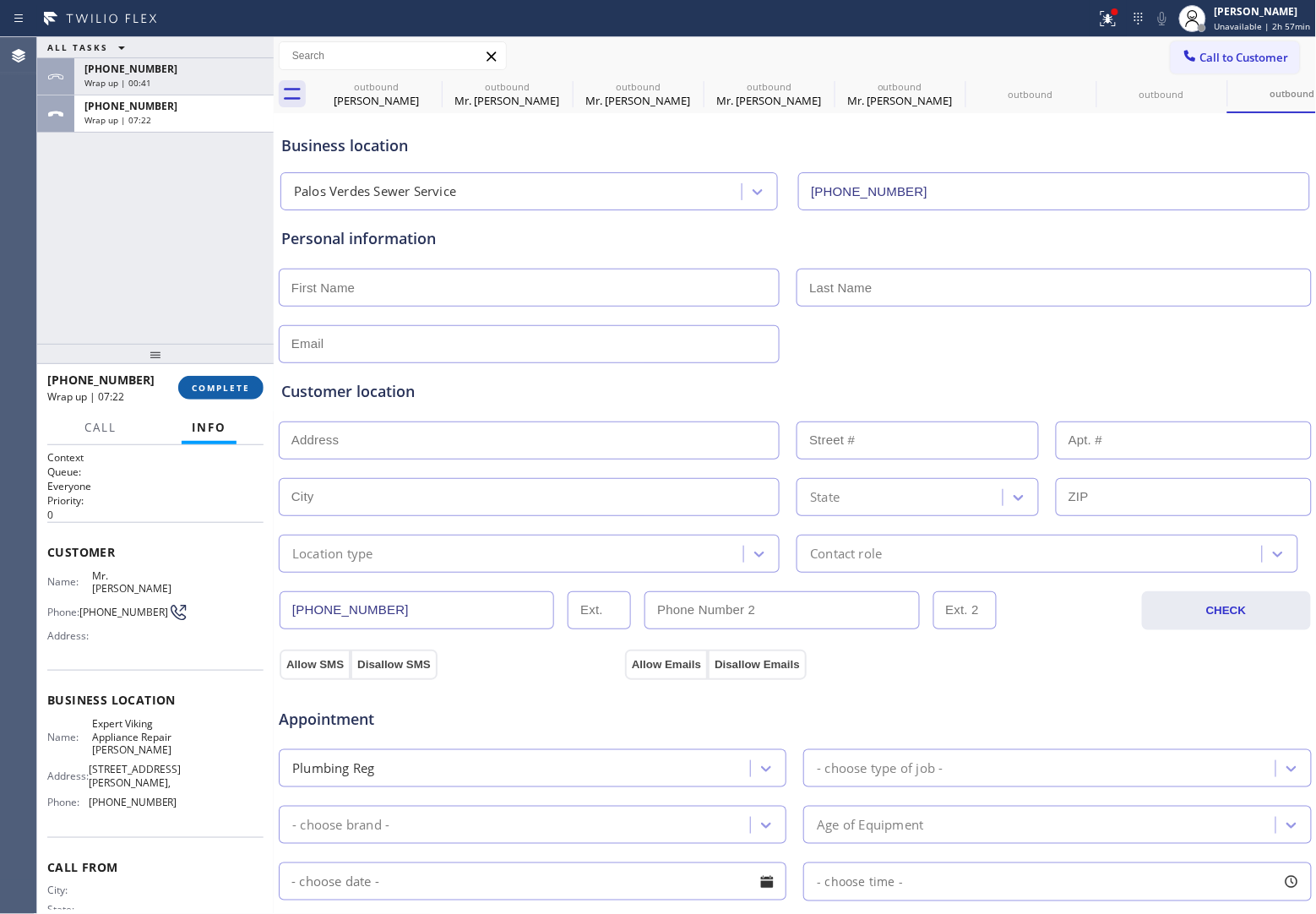
click at [221, 390] on span "COMPLETE" at bounding box center [221, 388] width 58 height 12
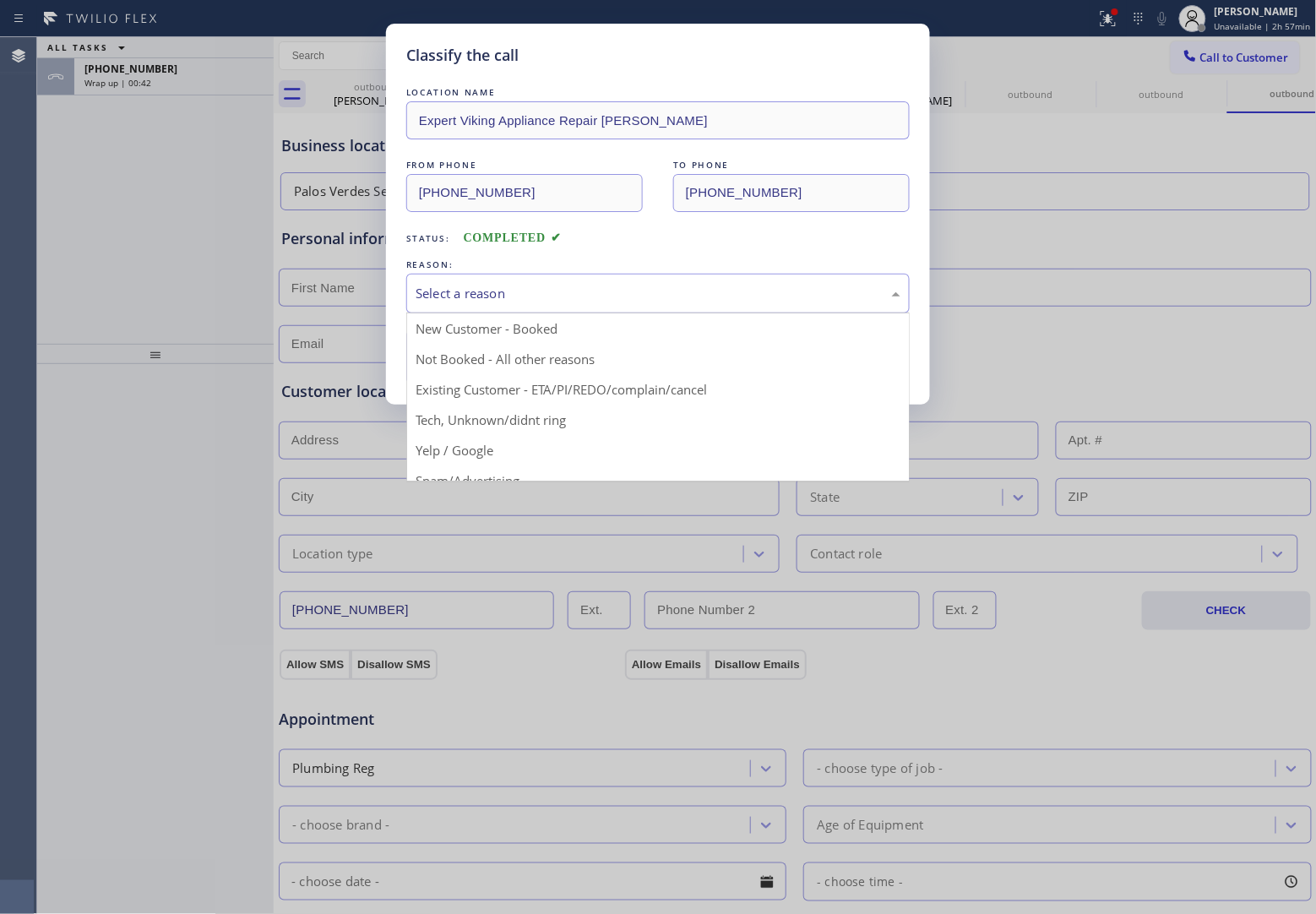
drag, startPoint x: 487, startPoint y: 298, endPoint x: 490, endPoint y: 355, distance: 57.1
click at [488, 303] on div "Select a reason" at bounding box center [658, 293] width 484 height 20
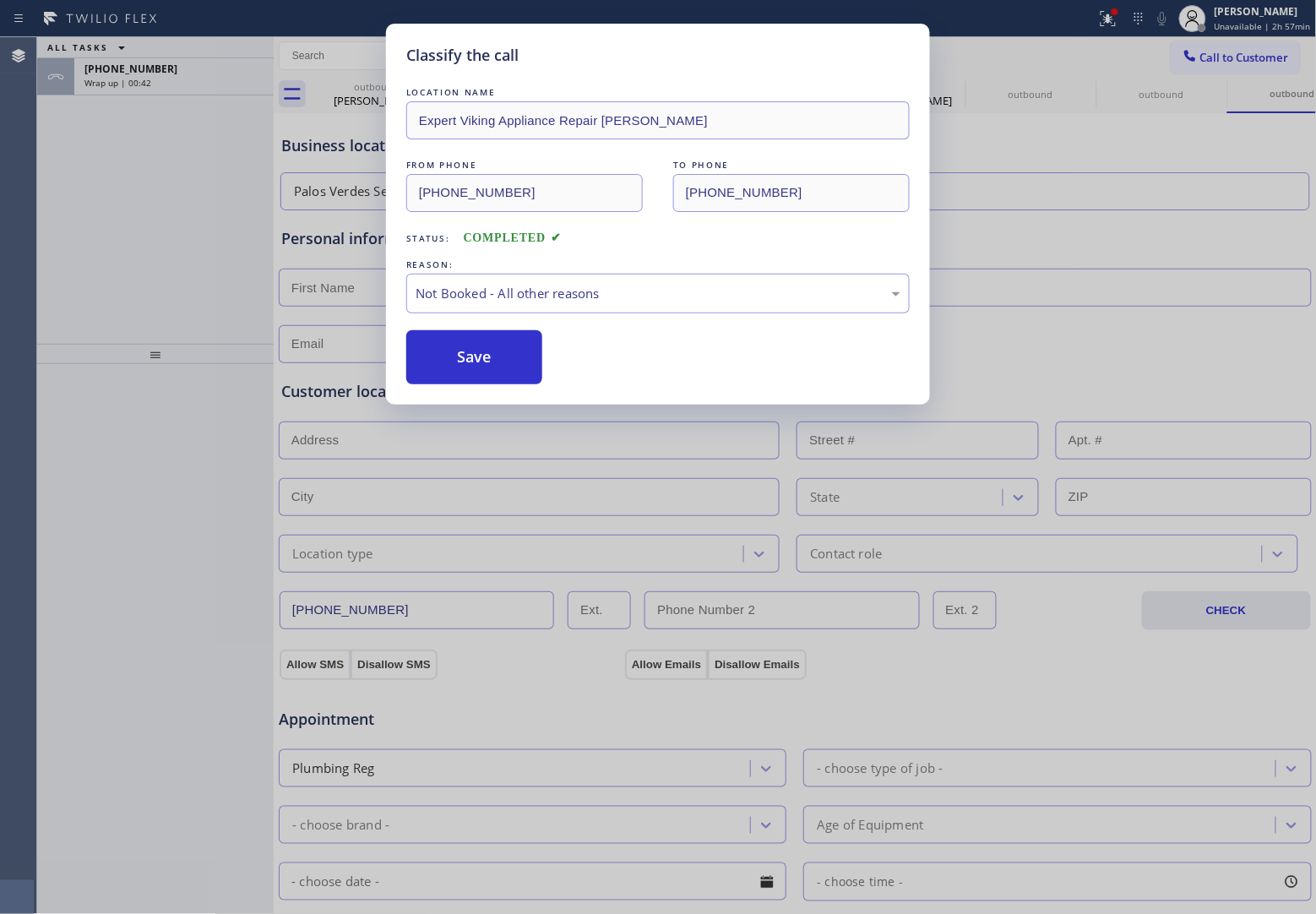
click at [486, 368] on button "Save" at bounding box center [474, 357] width 136 height 54
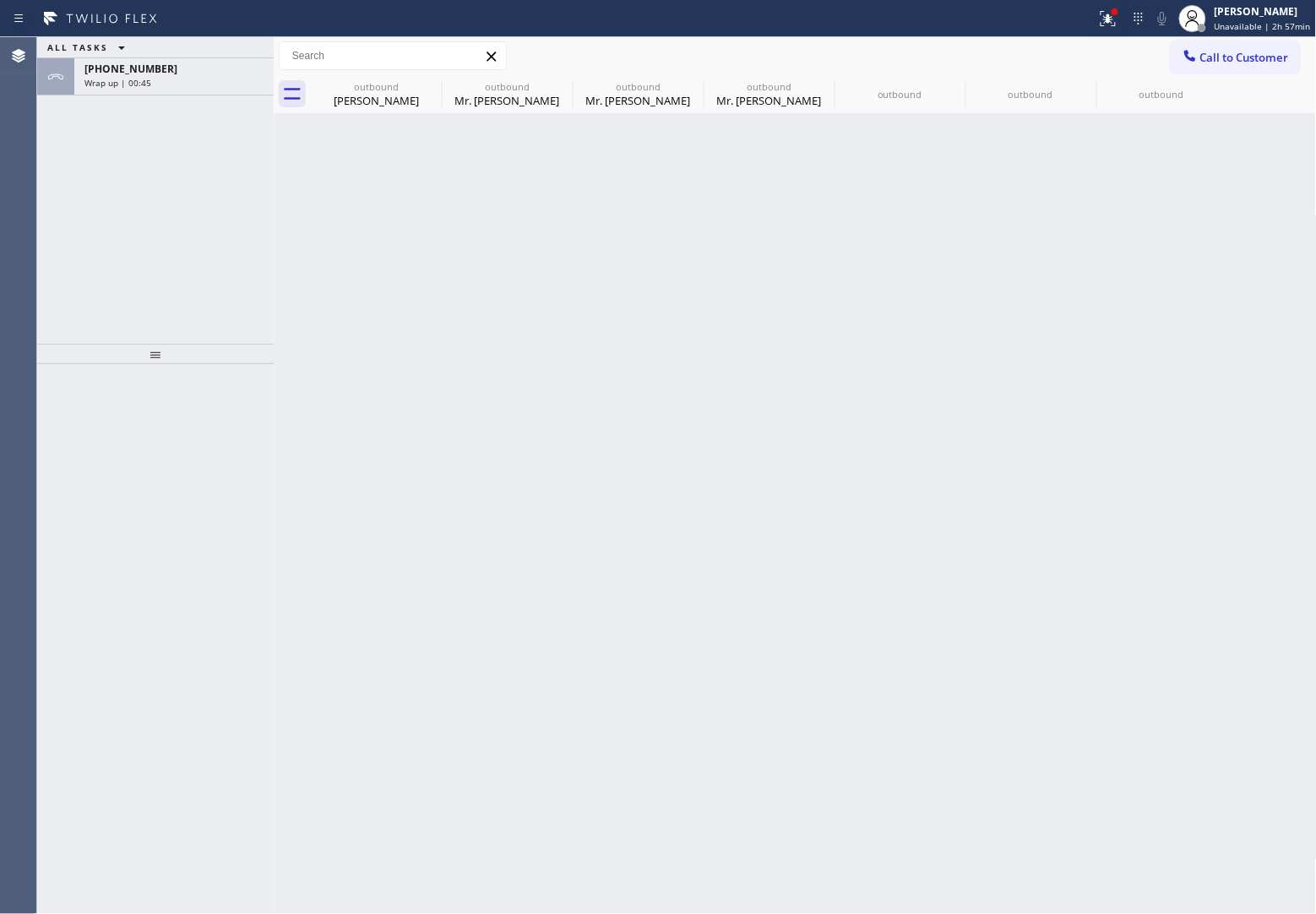
click at [125, 79] on span "Wrap up | 00:45" at bounding box center [118, 83] width 67 height 12
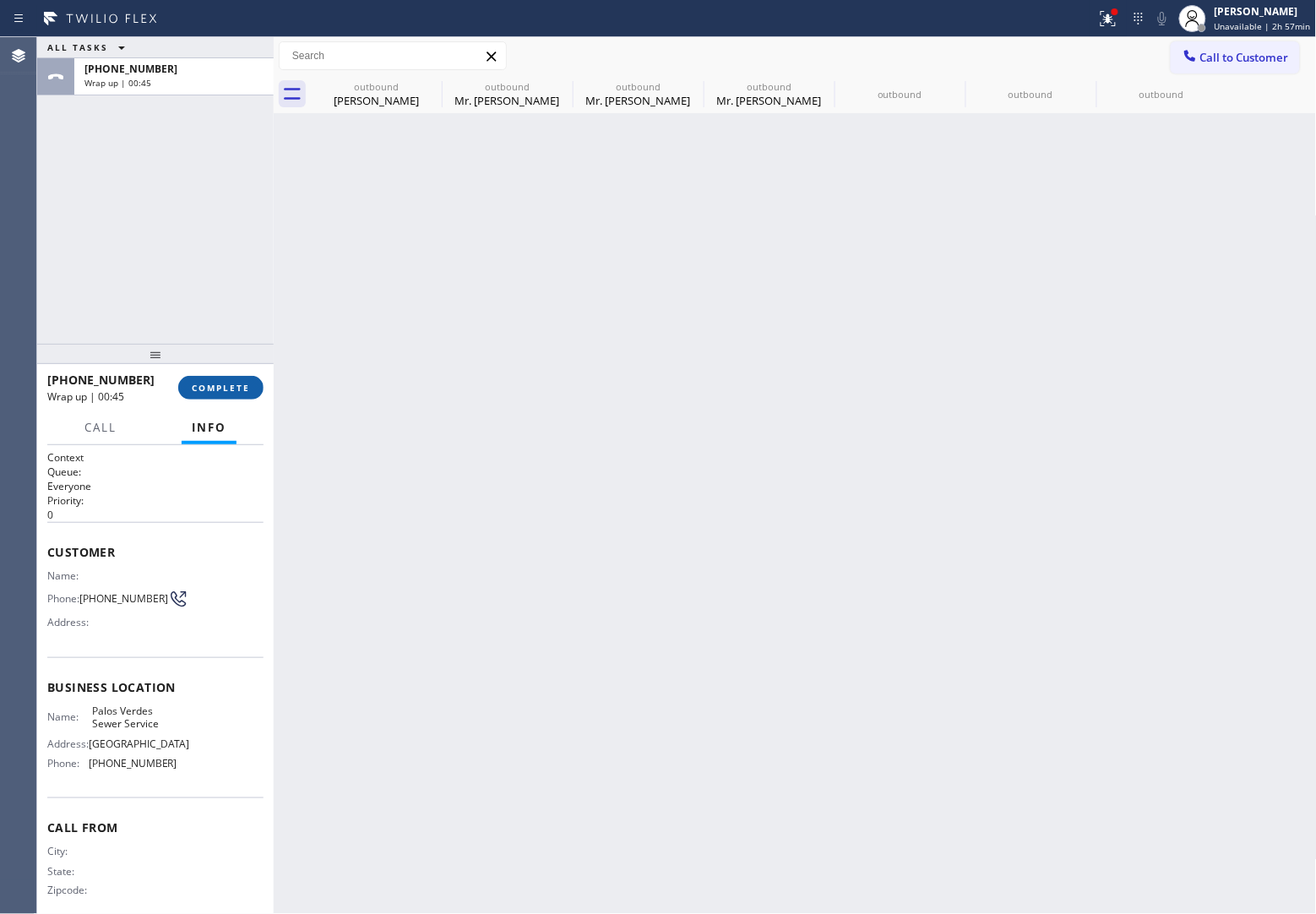
drag, startPoint x: 238, startPoint y: 382, endPoint x: 238, endPoint y: 391, distance: 9.0
click at [238, 389] on span "COMPLETE" at bounding box center [221, 388] width 58 height 12
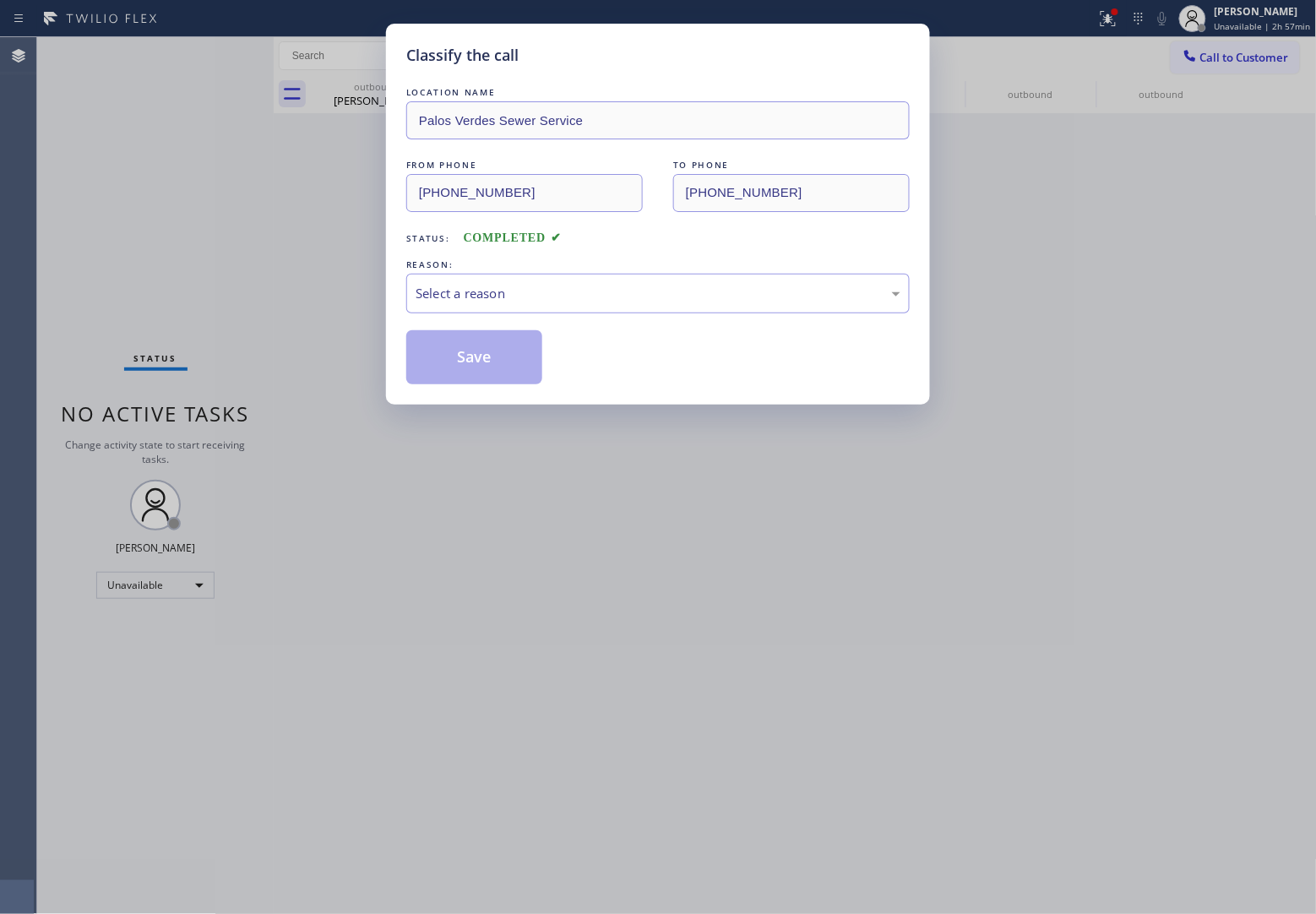
click at [482, 272] on div "REASON:" at bounding box center [658, 264] width 503 height 18
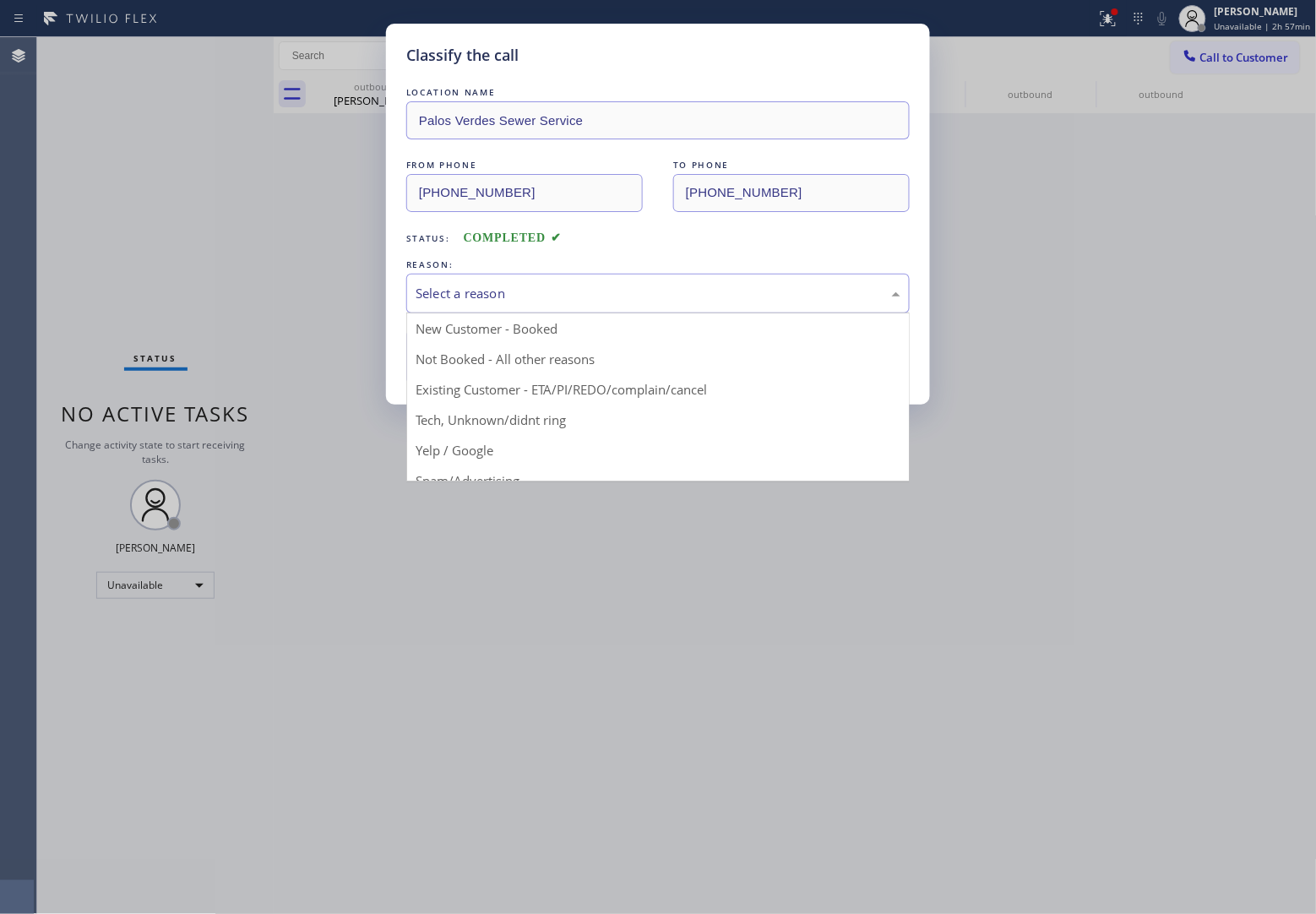
click at [478, 284] on div "Select a reason" at bounding box center [658, 293] width 484 height 20
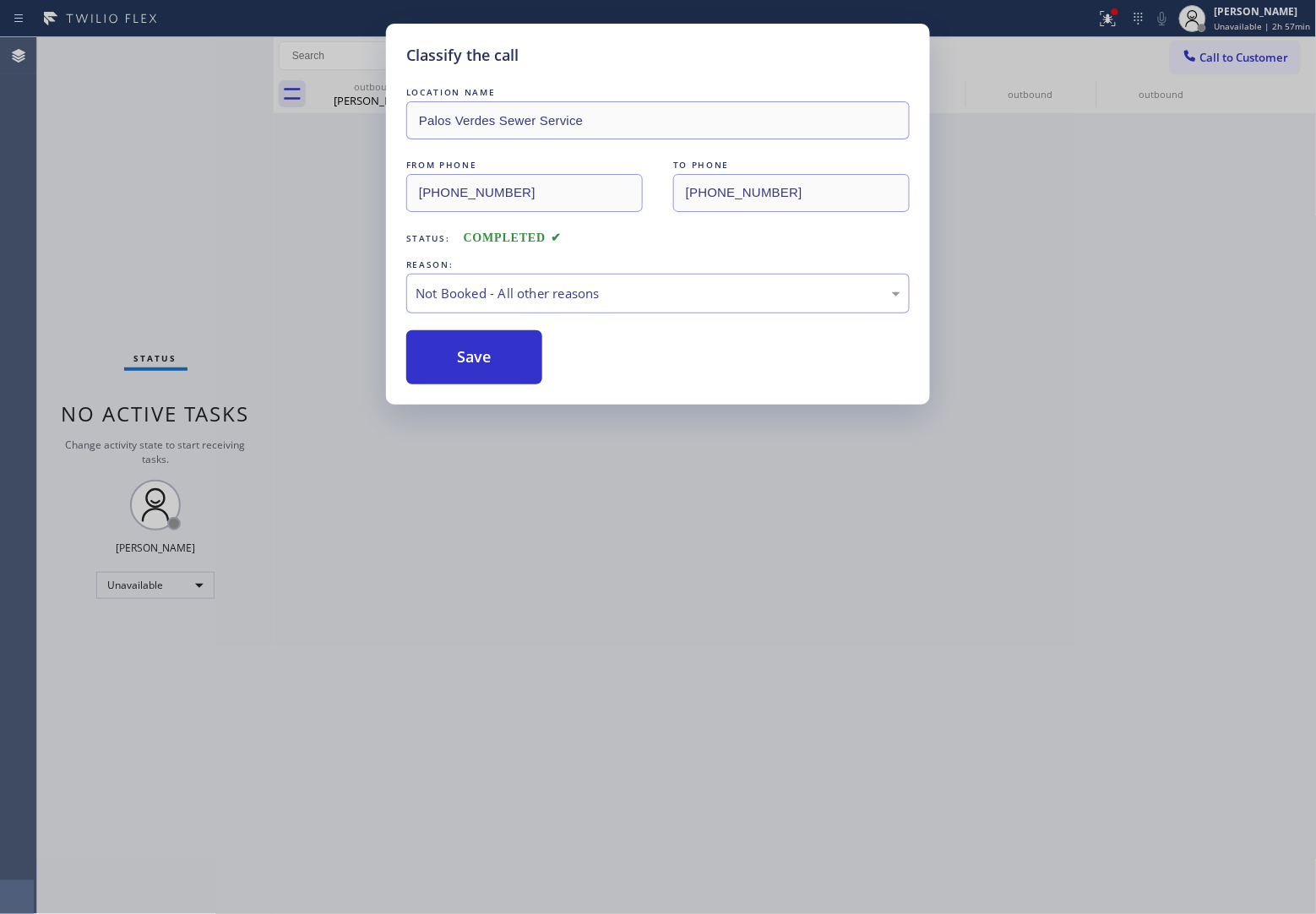
click at [476, 358] on button "Save" at bounding box center [474, 357] width 136 height 54
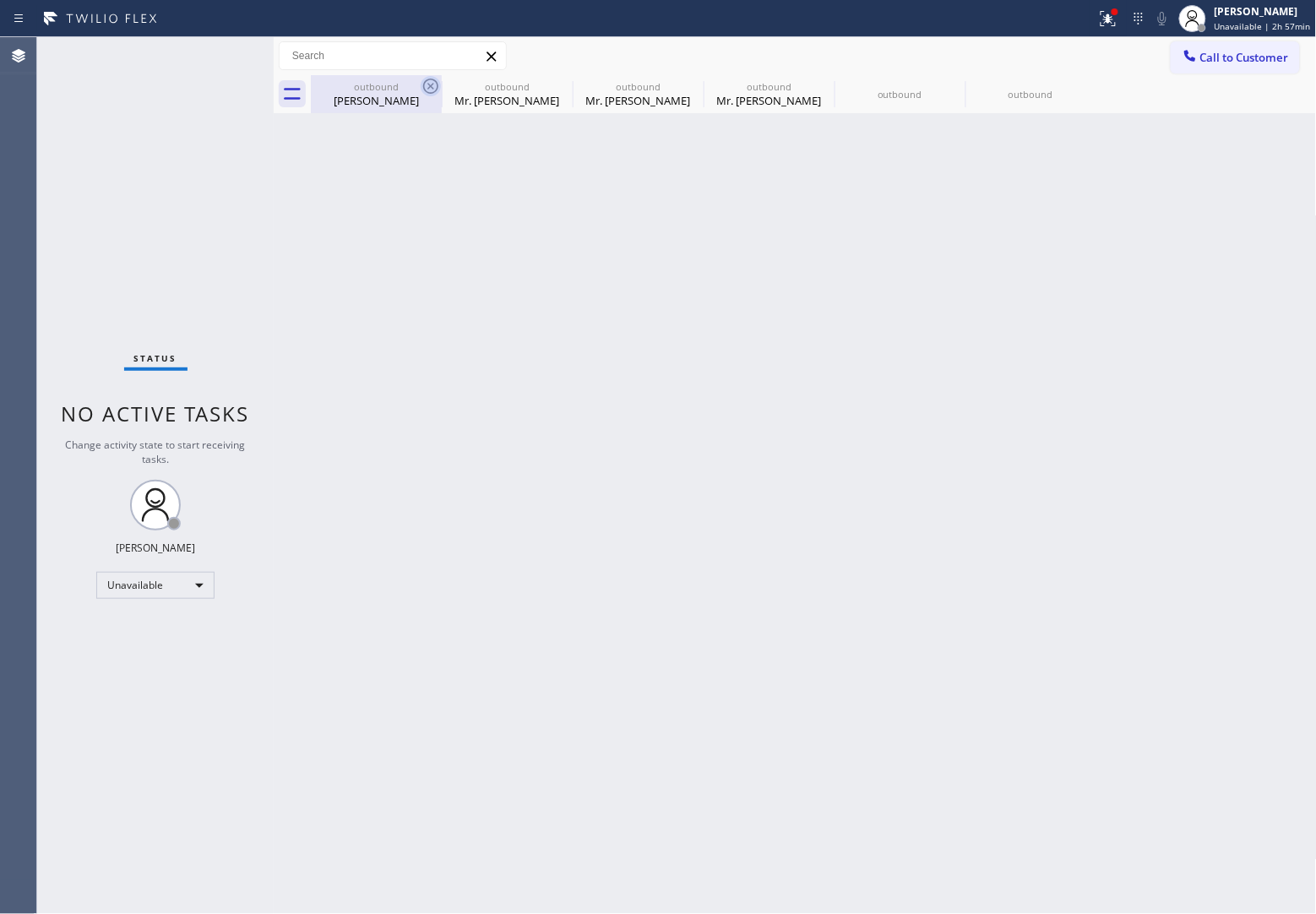
click at [432, 81] on icon at bounding box center [431, 87] width 21 height 21
click at [0, 0] on icon at bounding box center [0, 0] width 0 height 0
type input "[PHONE_NUMBER]"
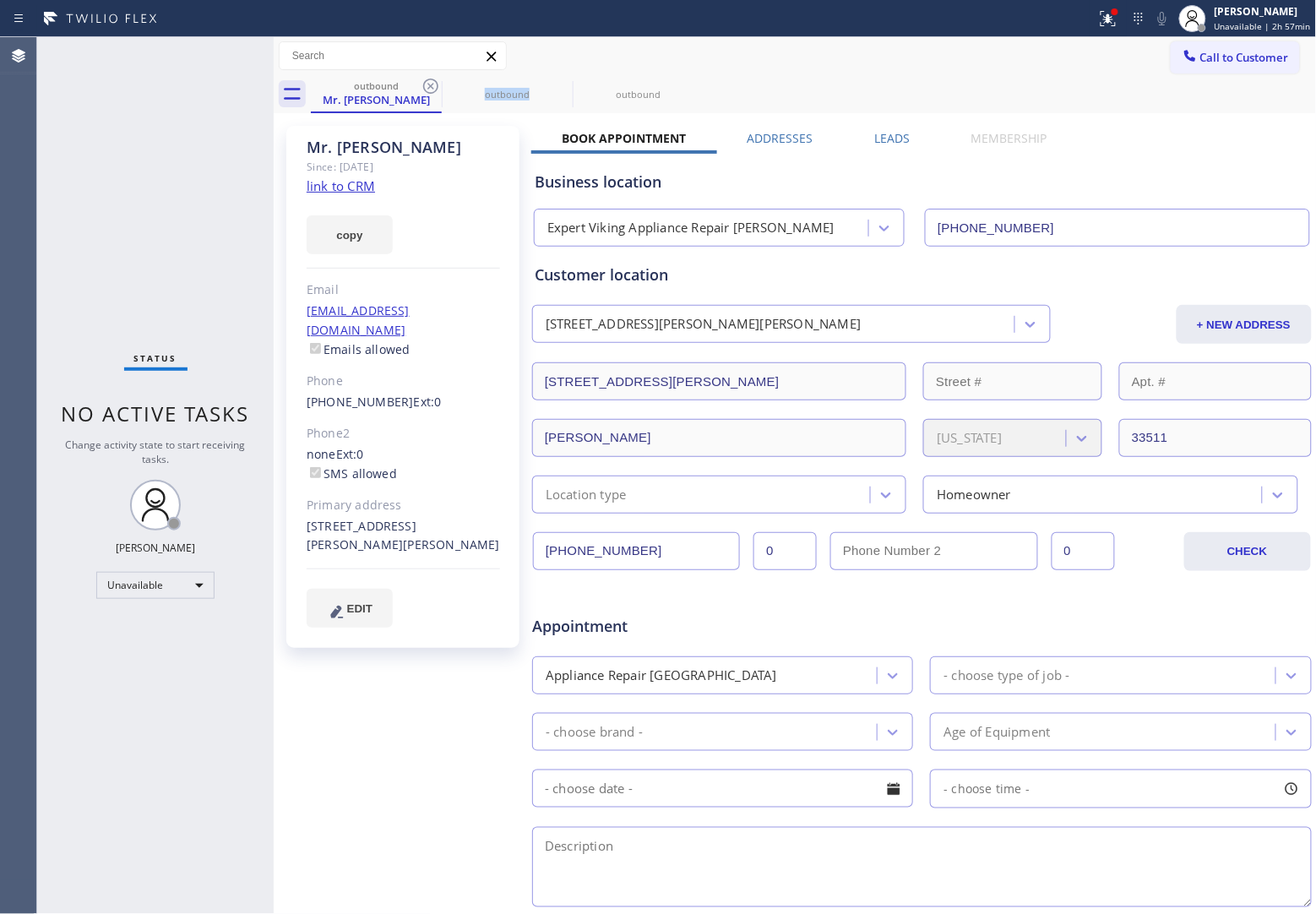
click at [432, 81] on icon at bounding box center [431, 87] width 21 height 21
click at [0, 0] on icon at bounding box center [0, 0] width 0 height 0
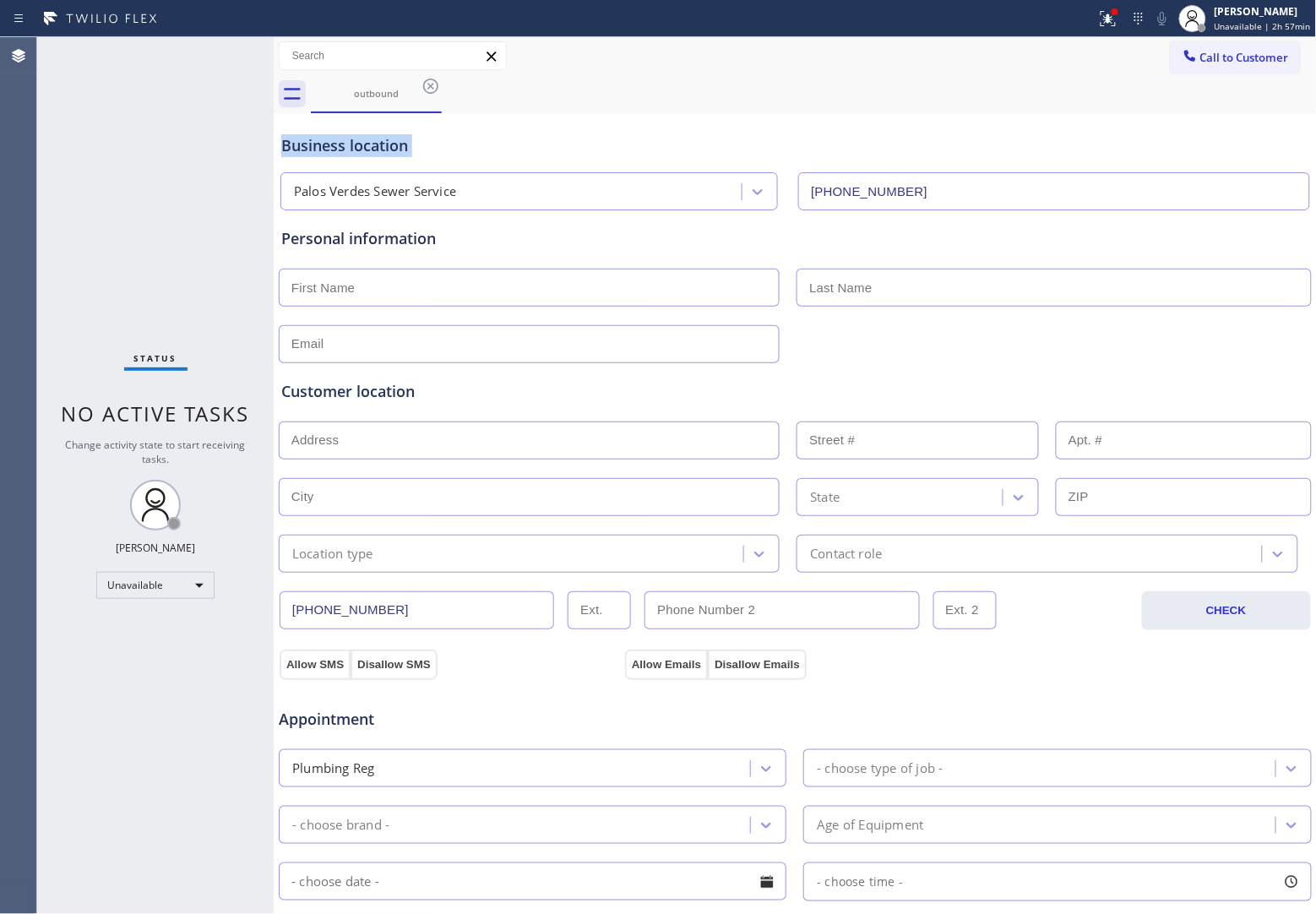
click at [432, 81] on icon at bounding box center [431, 87] width 21 height 21
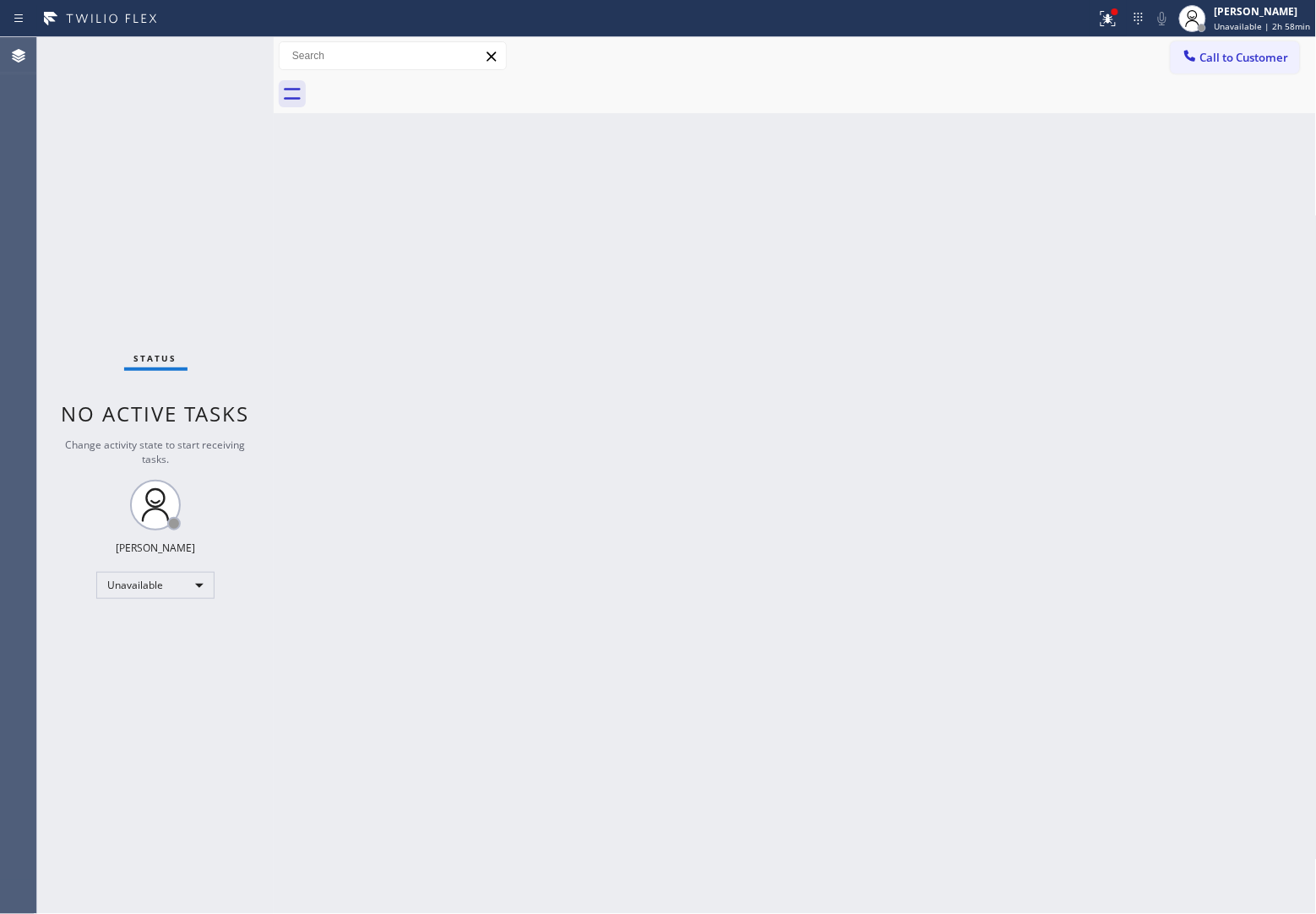
drag, startPoint x: 64, startPoint y: 232, endPoint x: 99, endPoint y: 129, distance: 108.8
click at [63, 213] on div "Status No active tasks Change activity state to start receiving tasks. [PERSON_…" at bounding box center [155, 475] width 237 height 877
click at [1256, 27] on span "Unavailable | 3h 2min" at bounding box center [1265, 27] width 91 height 12
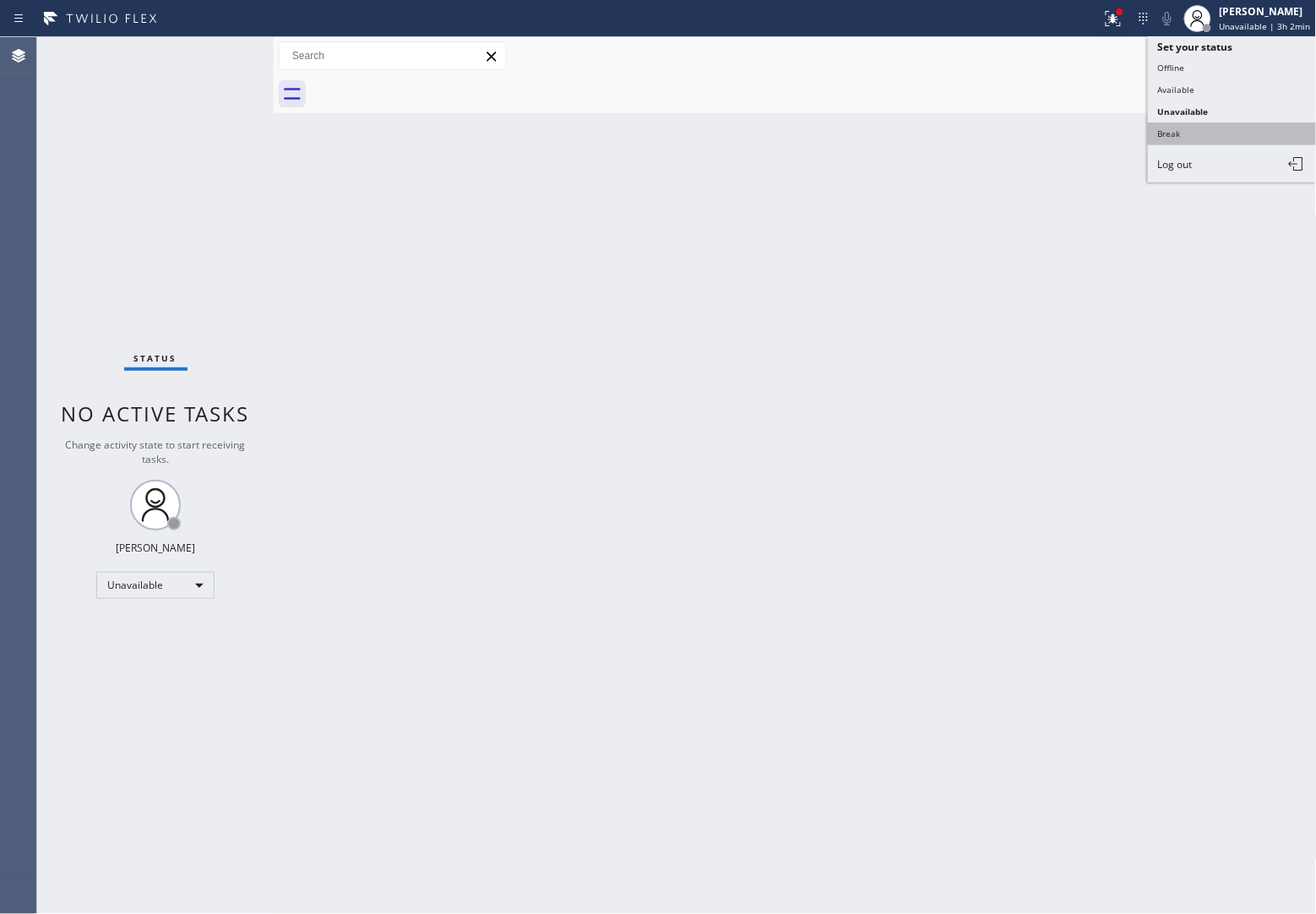
click at [1210, 129] on button "Break" at bounding box center [1232, 134] width 169 height 22
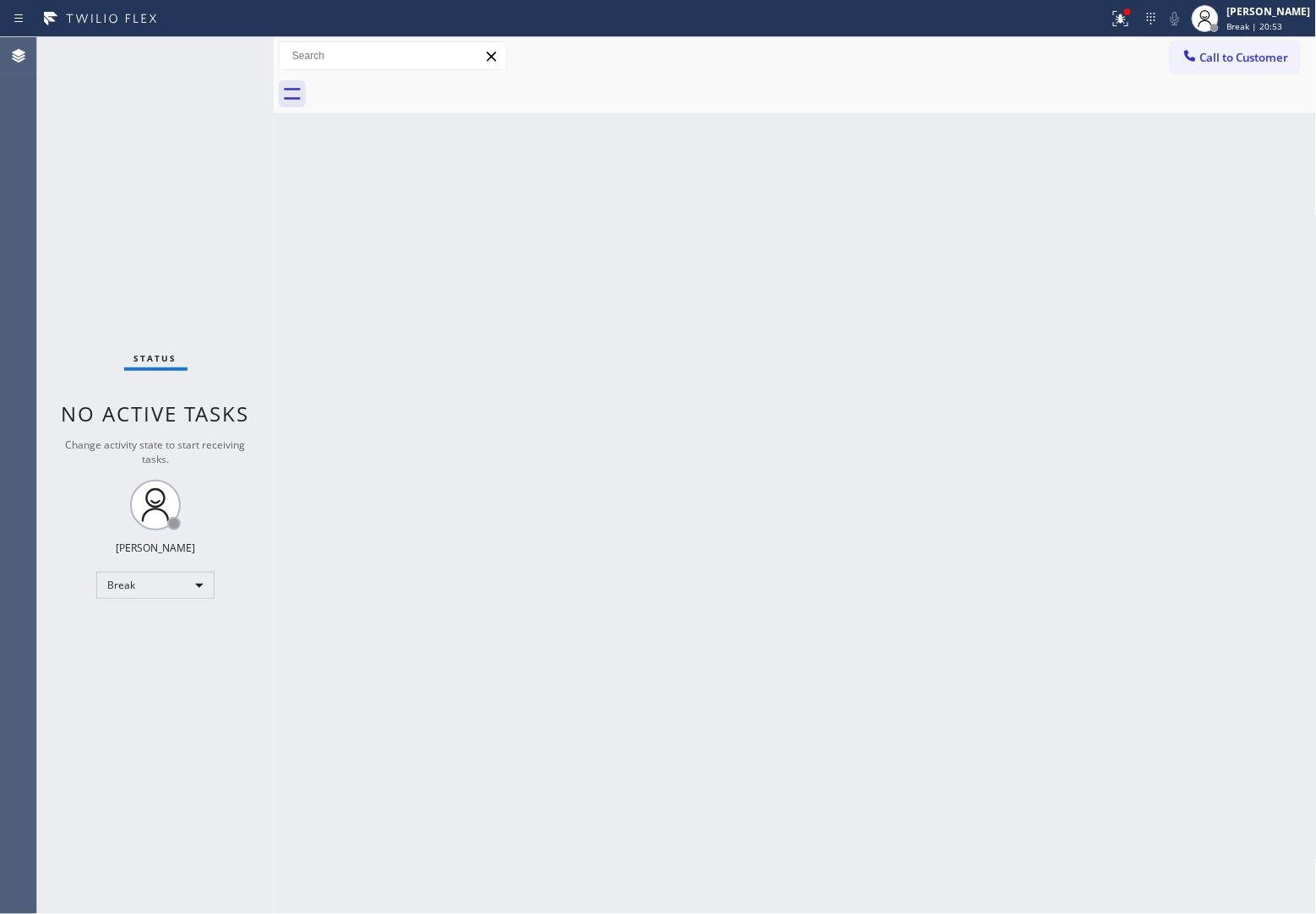
click at [1314, 707] on div "Back to Dashboard Change Sender ID Customers Technicians Select a contact Outbo…" at bounding box center [795, 475] width 1043 height 877
click at [1253, 15] on div "[PERSON_NAME]" at bounding box center [1269, 11] width 84 height 15
click at [1233, 117] on button "Unavailable" at bounding box center [1232, 111] width 169 height 22
click at [1280, 30] on span "Unavailable | 7:48" at bounding box center [1265, 27] width 76 height 12
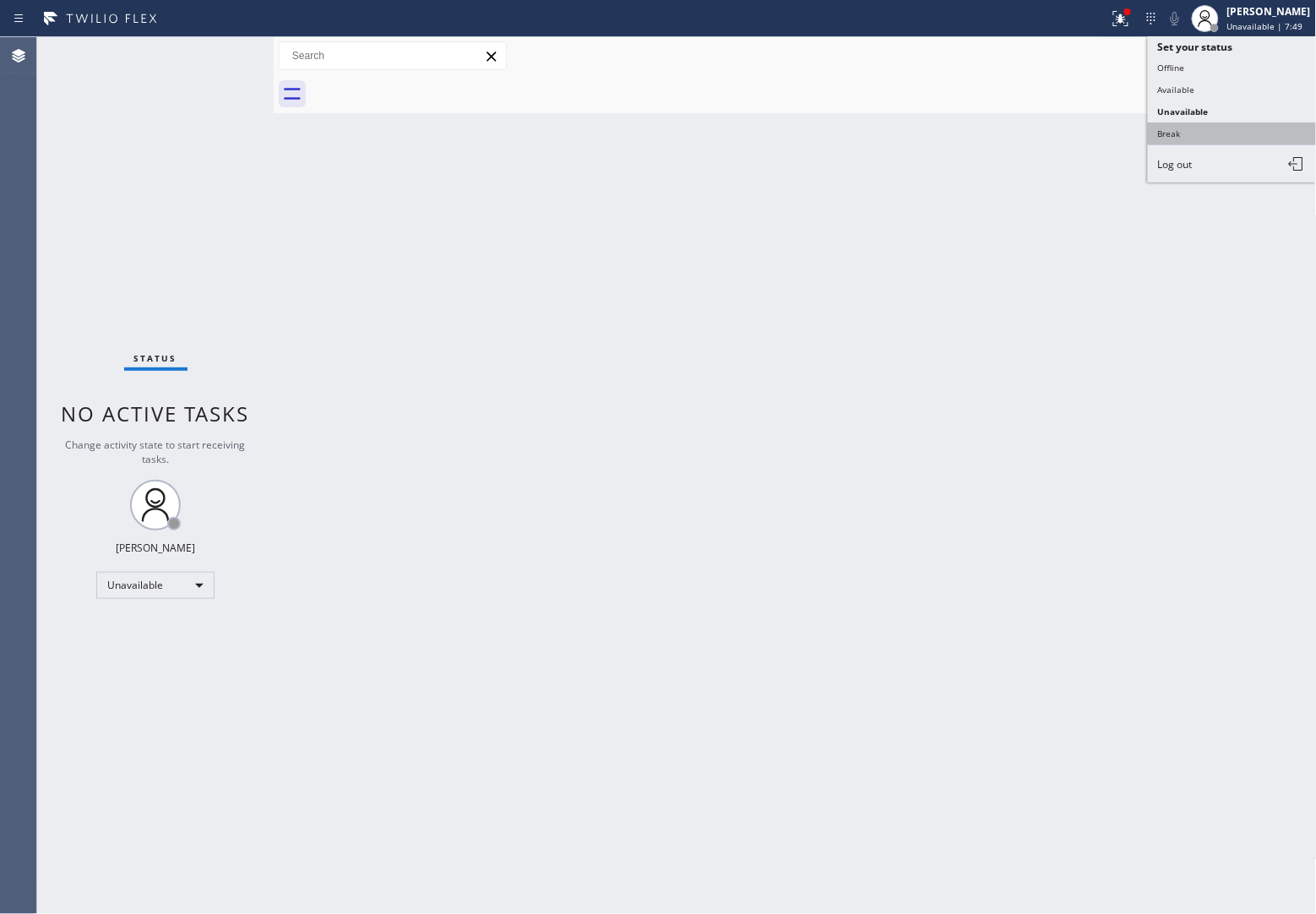
click at [1224, 140] on button "Break" at bounding box center [1232, 134] width 169 height 22
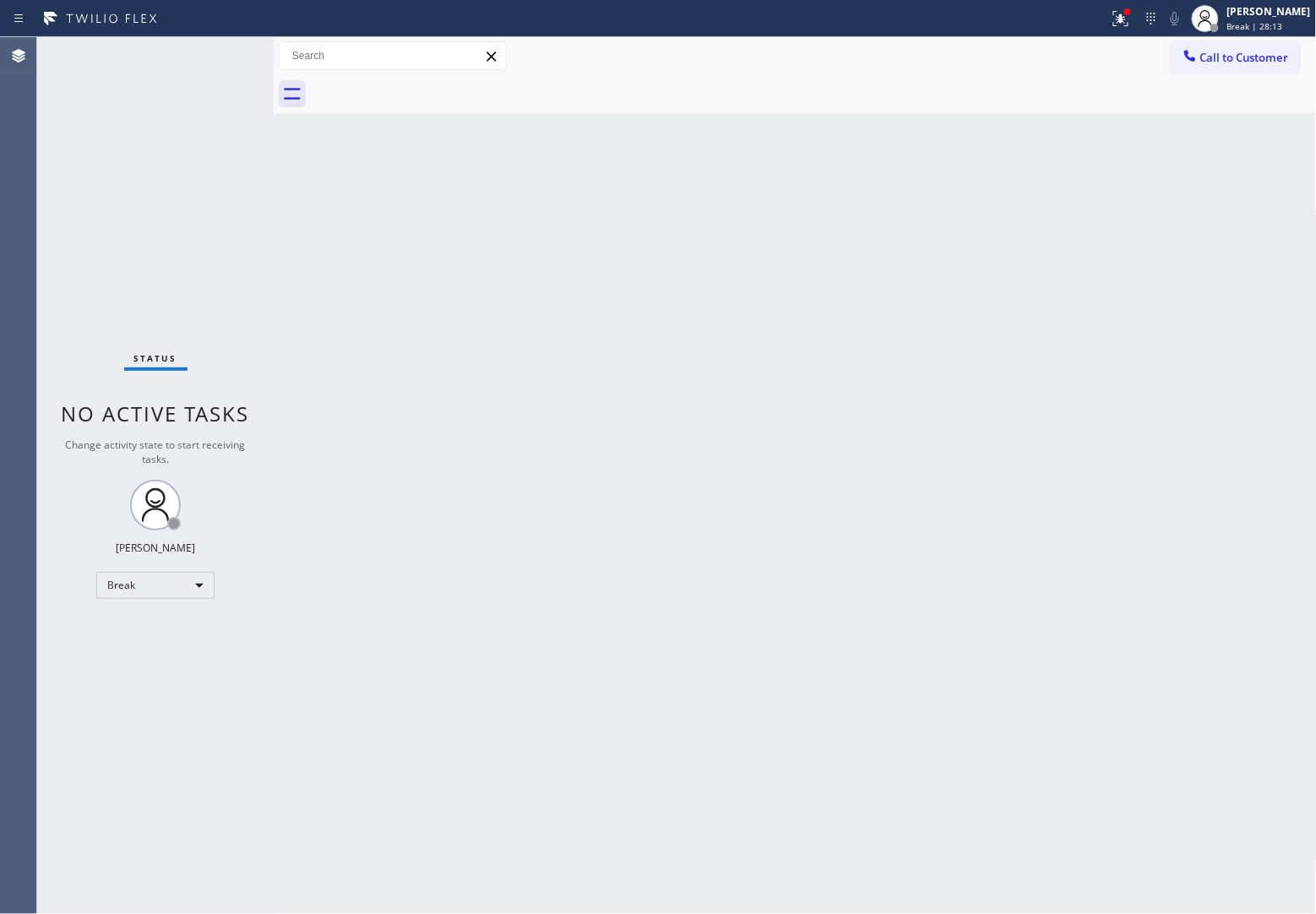
click at [0, 154] on div "Agent Desktop" at bounding box center [18, 475] width 36 height 877
click at [1289, 27] on div "Break | 28:13" at bounding box center [1269, 27] width 84 height 12
click at [1235, 117] on button "Unavailable" at bounding box center [1232, 111] width 169 height 22
click at [0, 175] on div "Agent Desktop" at bounding box center [18, 475] width 36 height 877
click at [1250, 24] on span "Unavailable | 1:35" at bounding box center [1265, 27] width 76 height 12
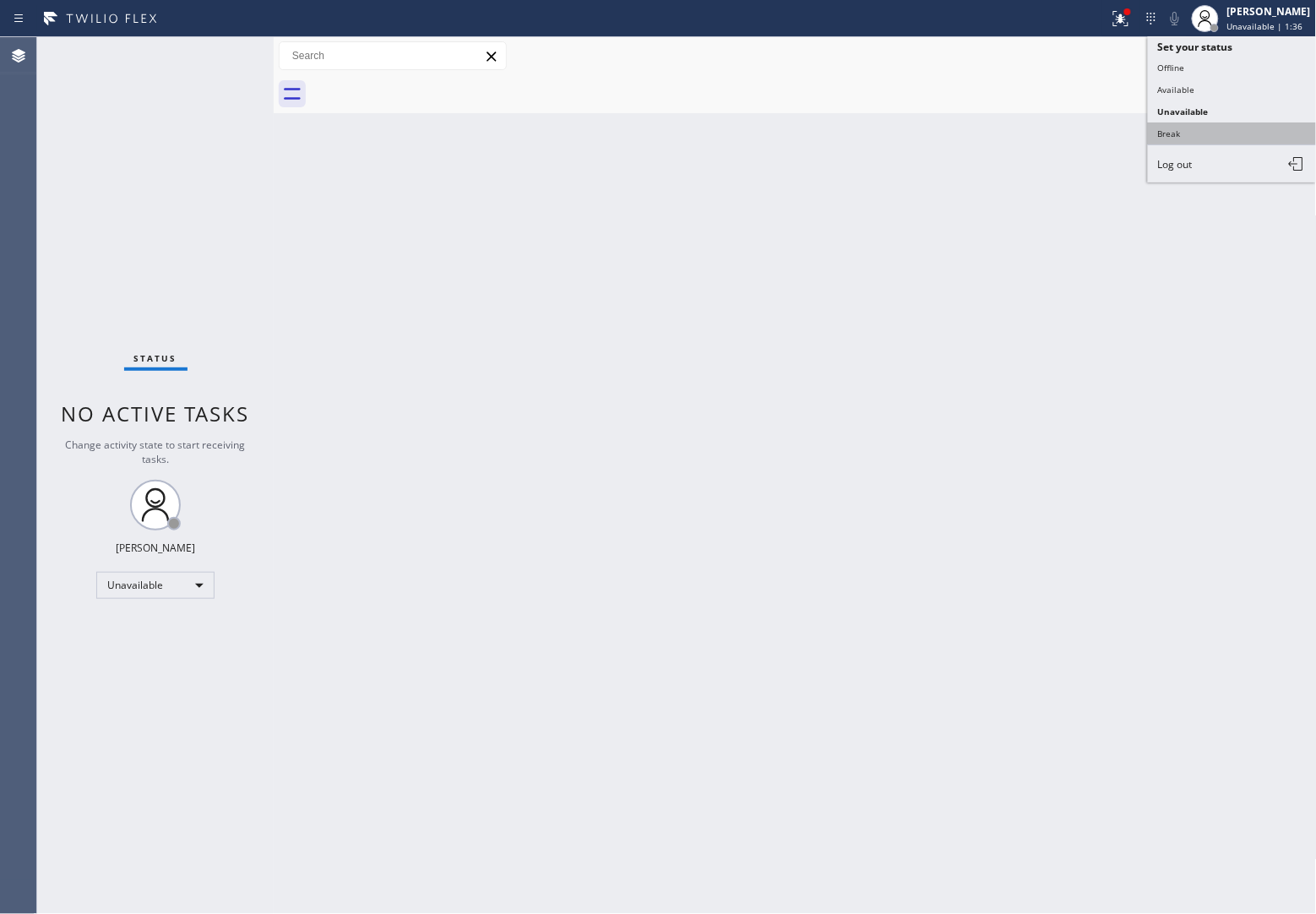
click at [1255, 123] on button "Break" at bounding box center [1232, 134] width 169 height 22
